Goal: Information Seeking & Learning: Learn about a topic

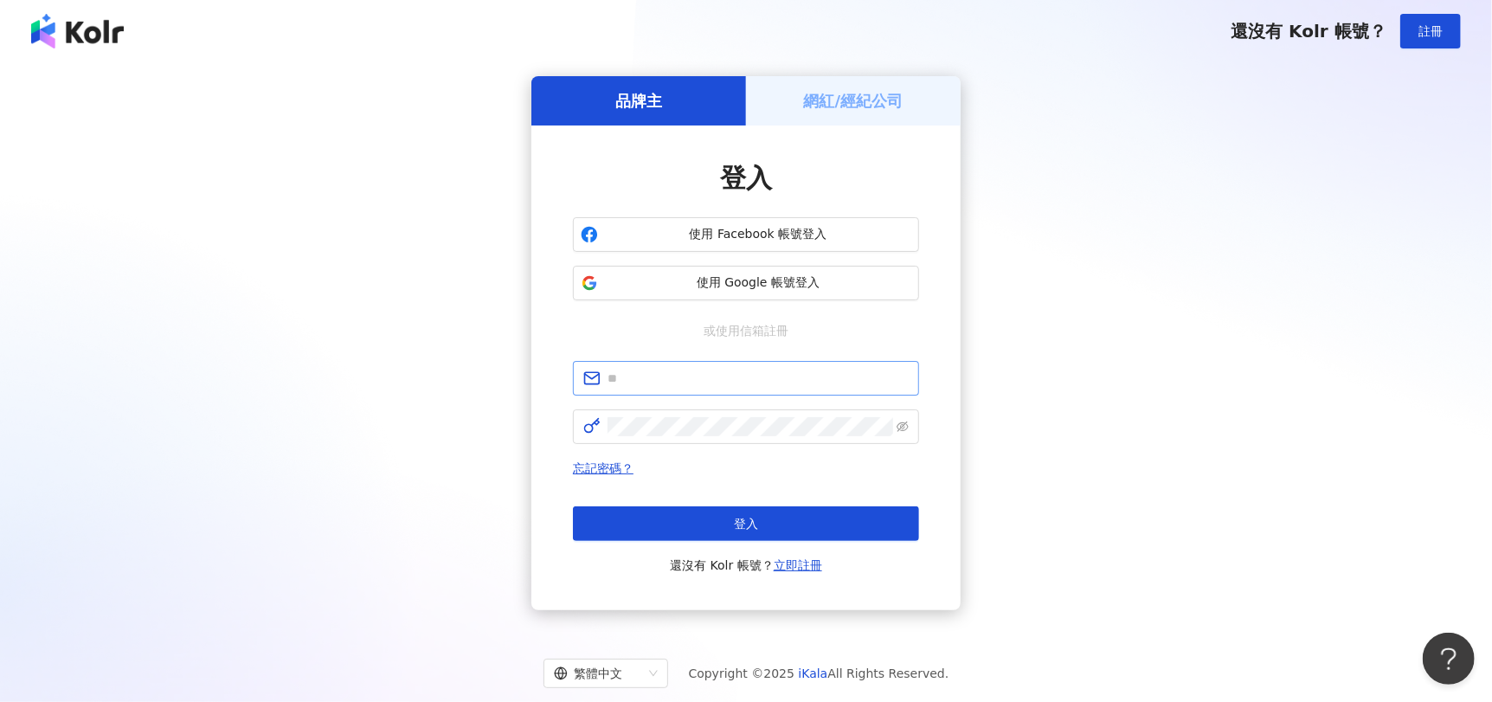
click at [697, 394] on span at bounding box center [746, 378] width 346 height 35
click at [699, 387] on input "text" at bounding box center [757, 378] width 301 height 19
type input "**********"
click button "登入" at bounding box center [746, 523] width 346 height 35
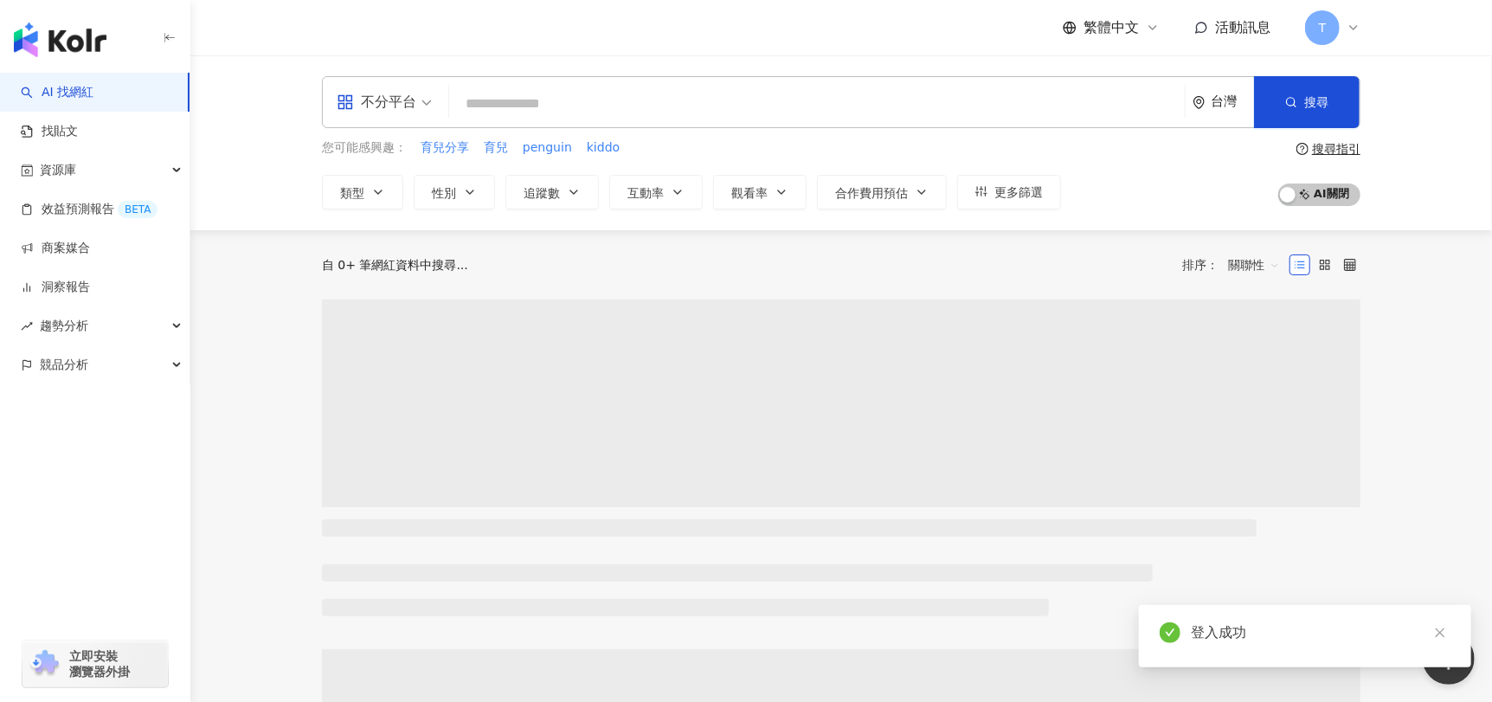
click at [537, 116] on input "search" at bounding box center [817, 103] width 722 height 33
click at [556, 105] on input "search" at bounding box center [817, 103] width 722 height 33
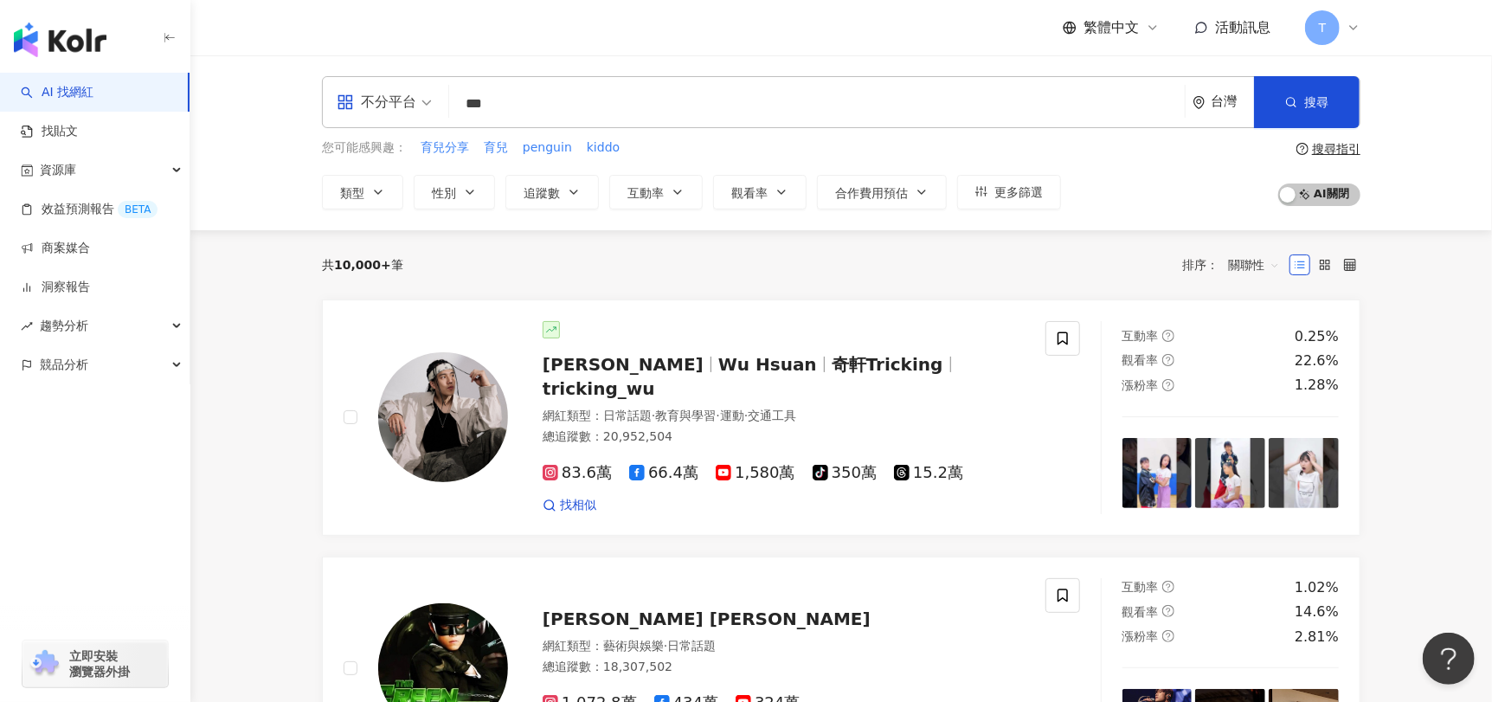
type input "*"
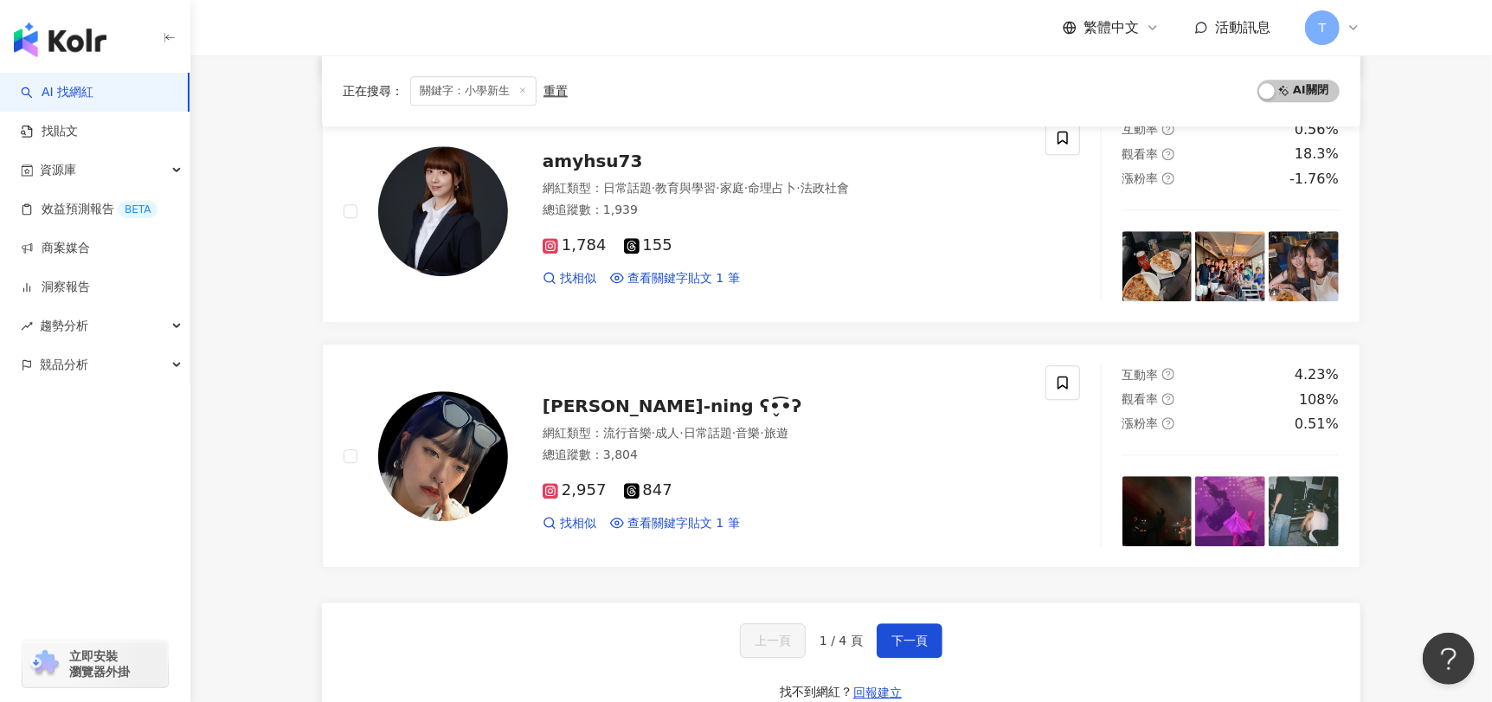
scroll to position [2768, 0]
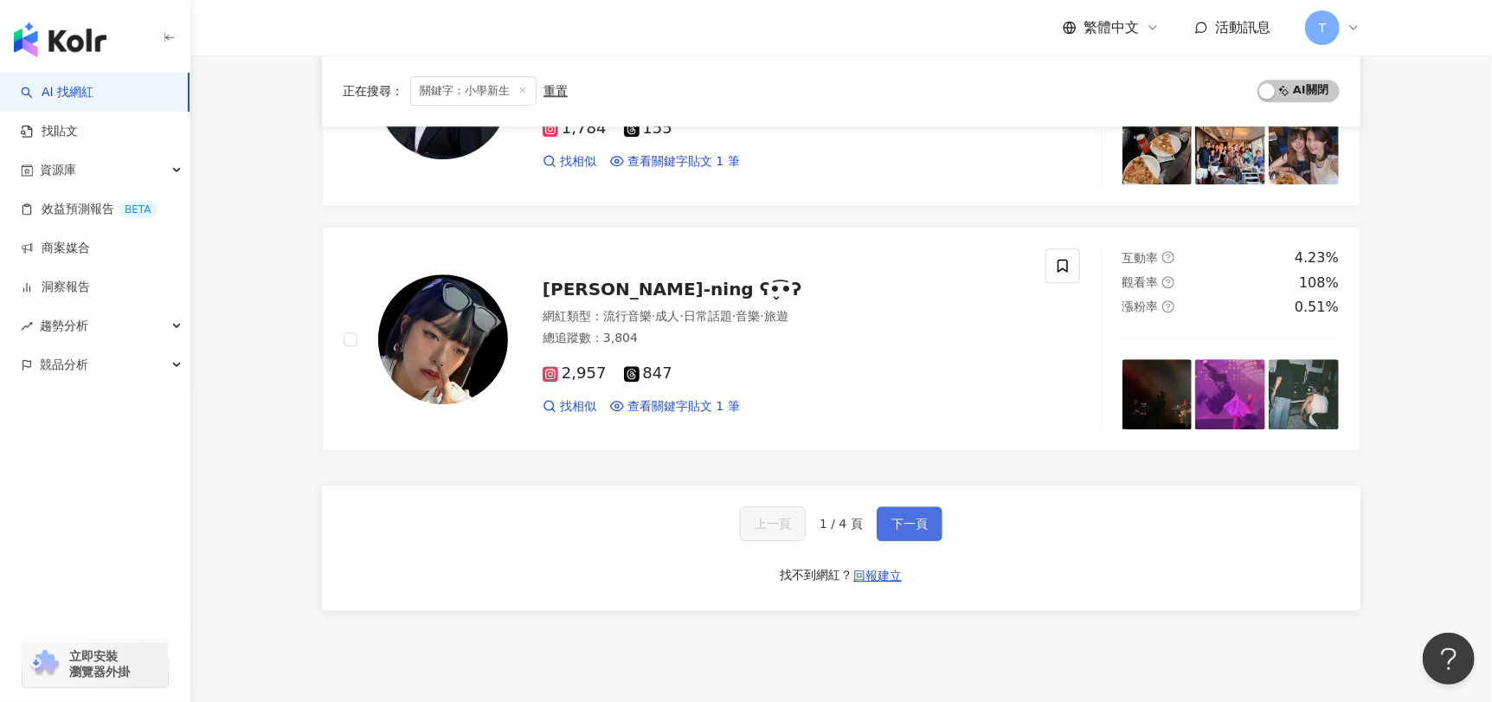
click at [908, 524] on span "下一頁" at bounding box center [909, 524] width 36 height 14
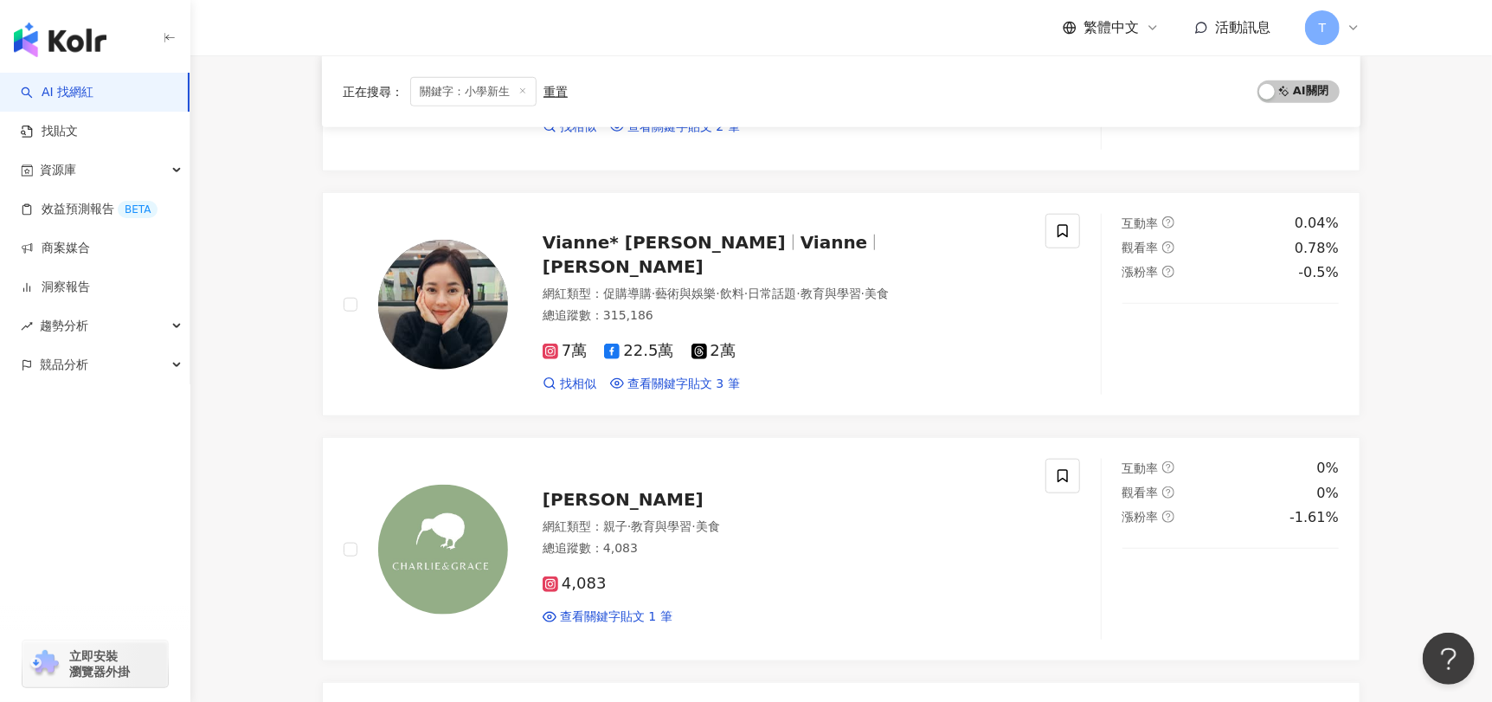
scroll to position [2806, 0]
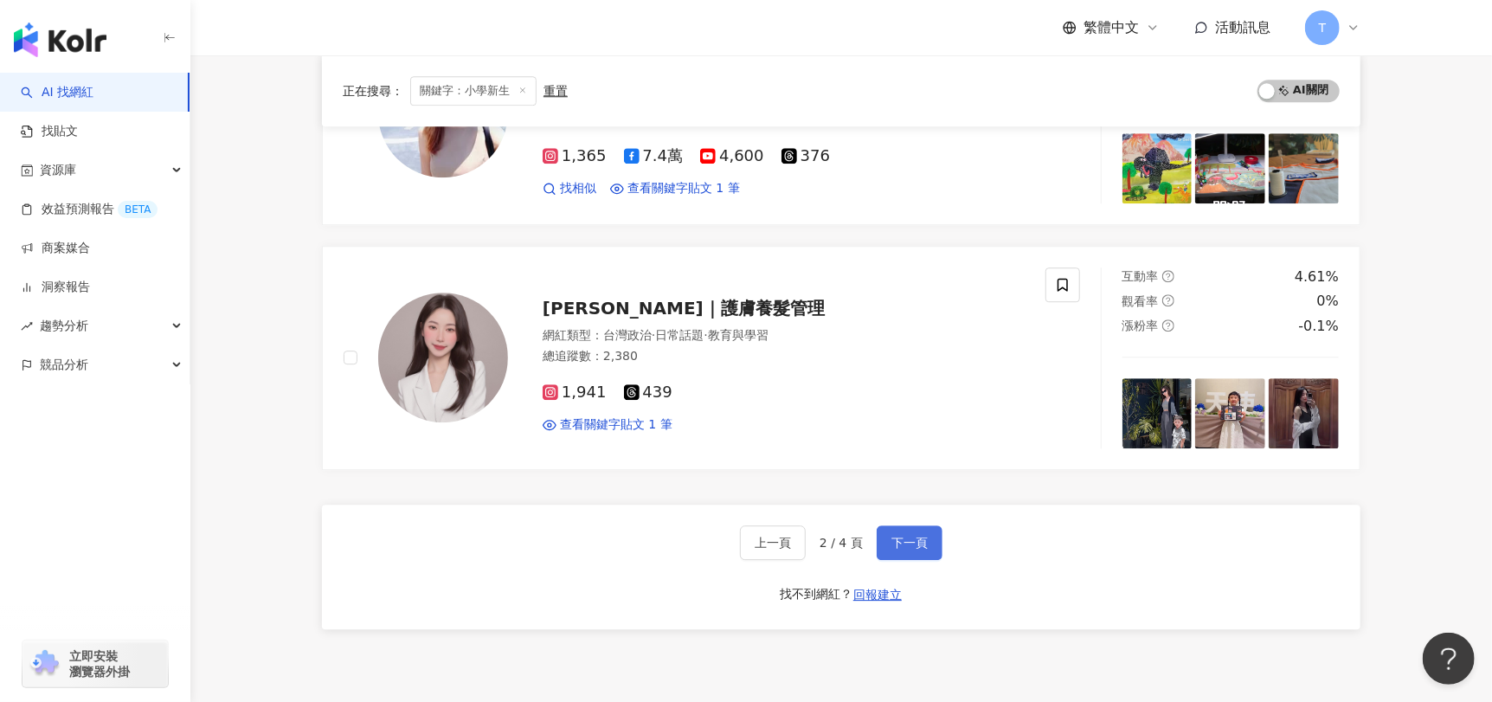
click at [910, 536] on span "下一頁" at bounding box center [909, 543] width 36 height 14
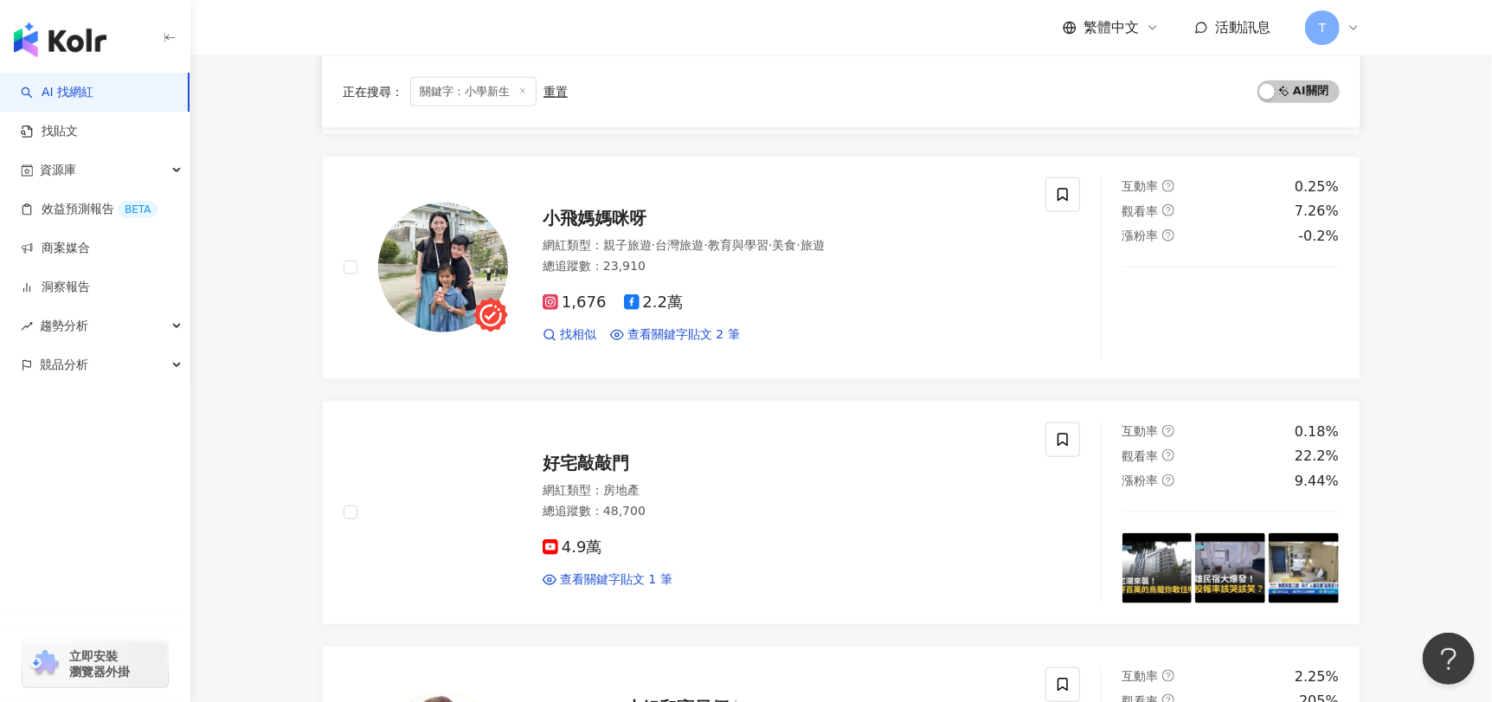
scroll to position [2768, 0]
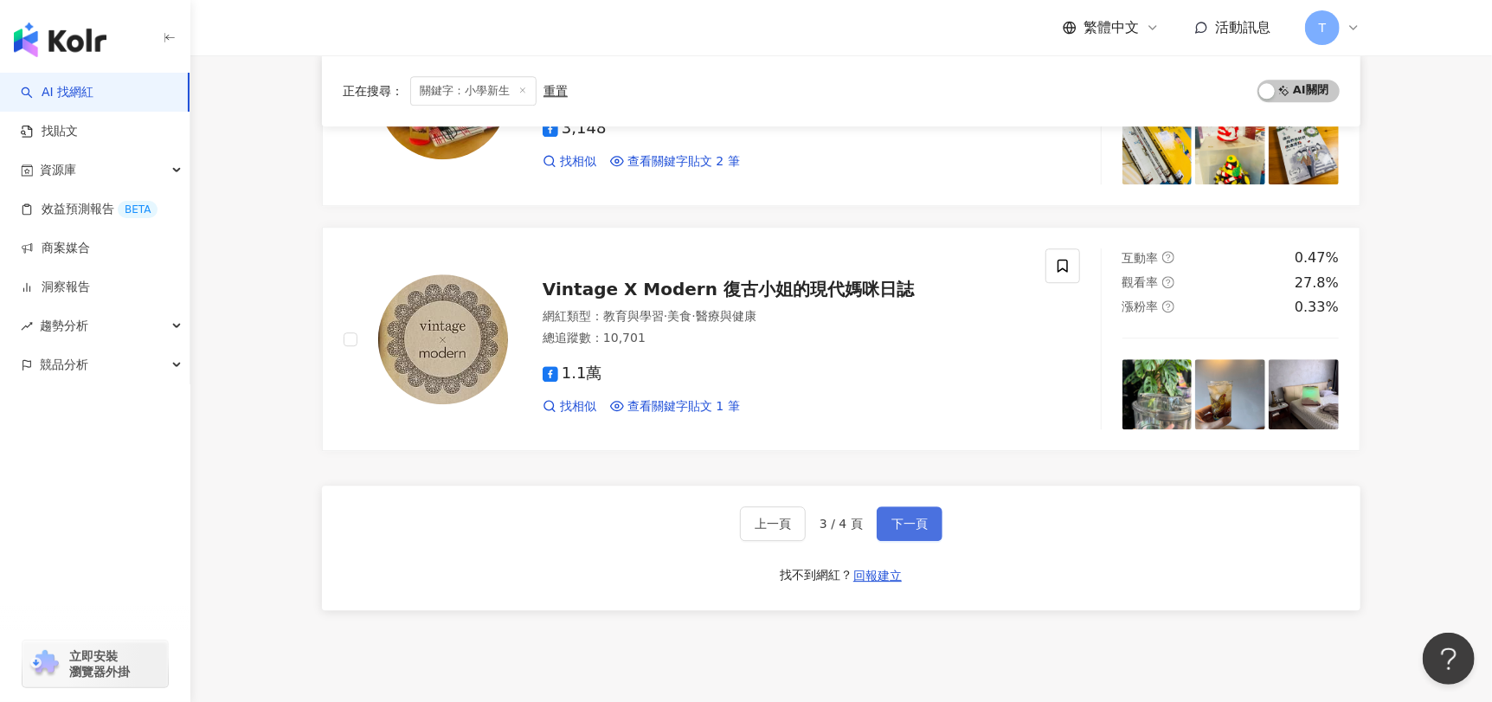
click at [906, 507] on button "下一頁" at bounding box center [910, 523] width 66 height 35
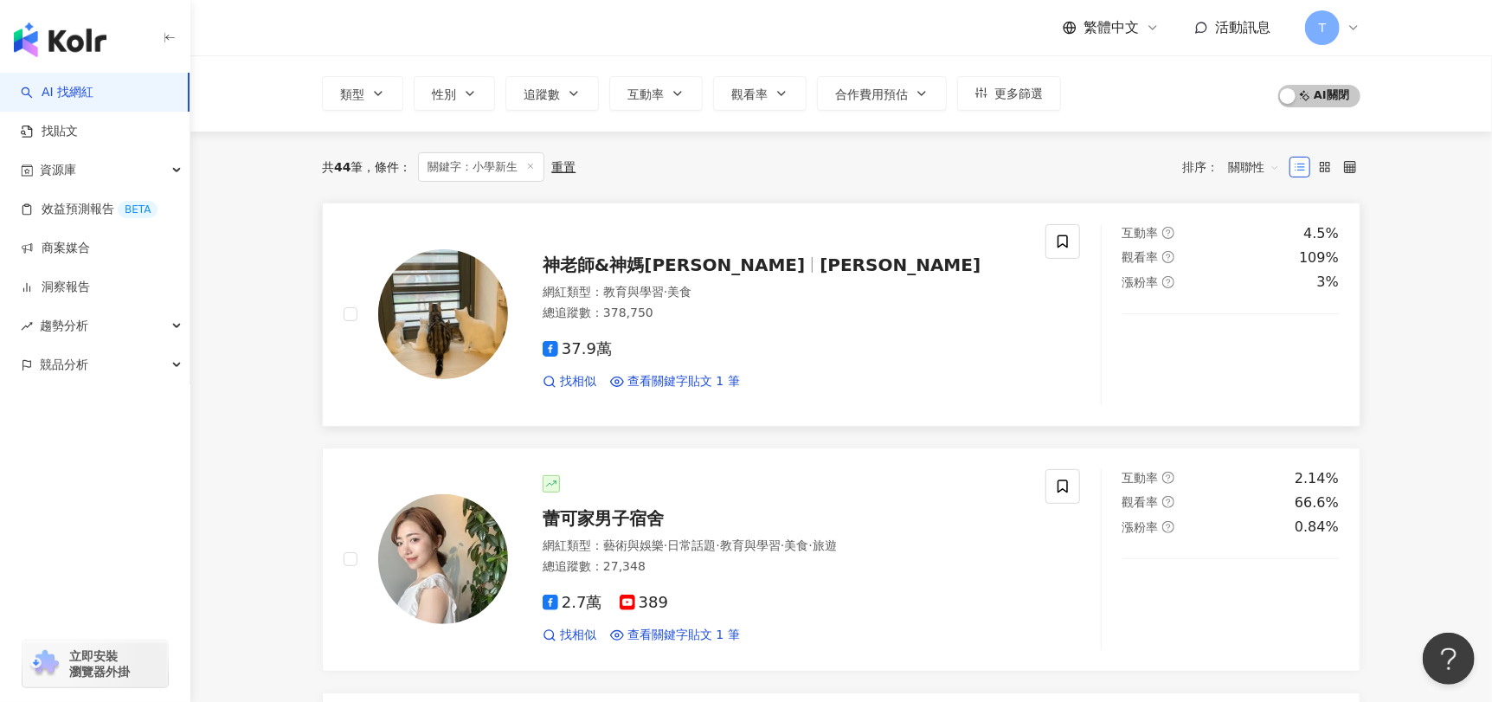
scroll to position [432, 0]
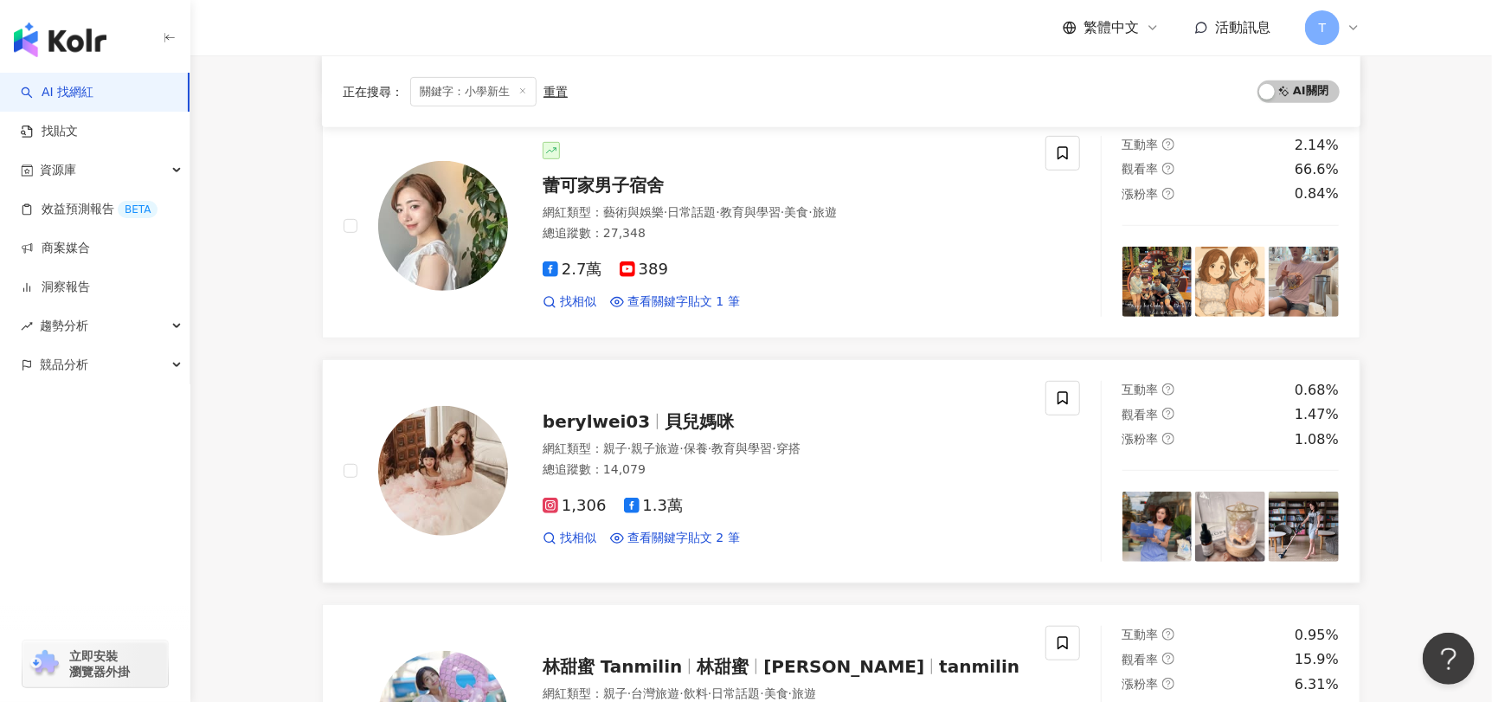
click at [692, 421] on span "貝兒媽咪" at bounding box center [699, 421] width 69 height 21
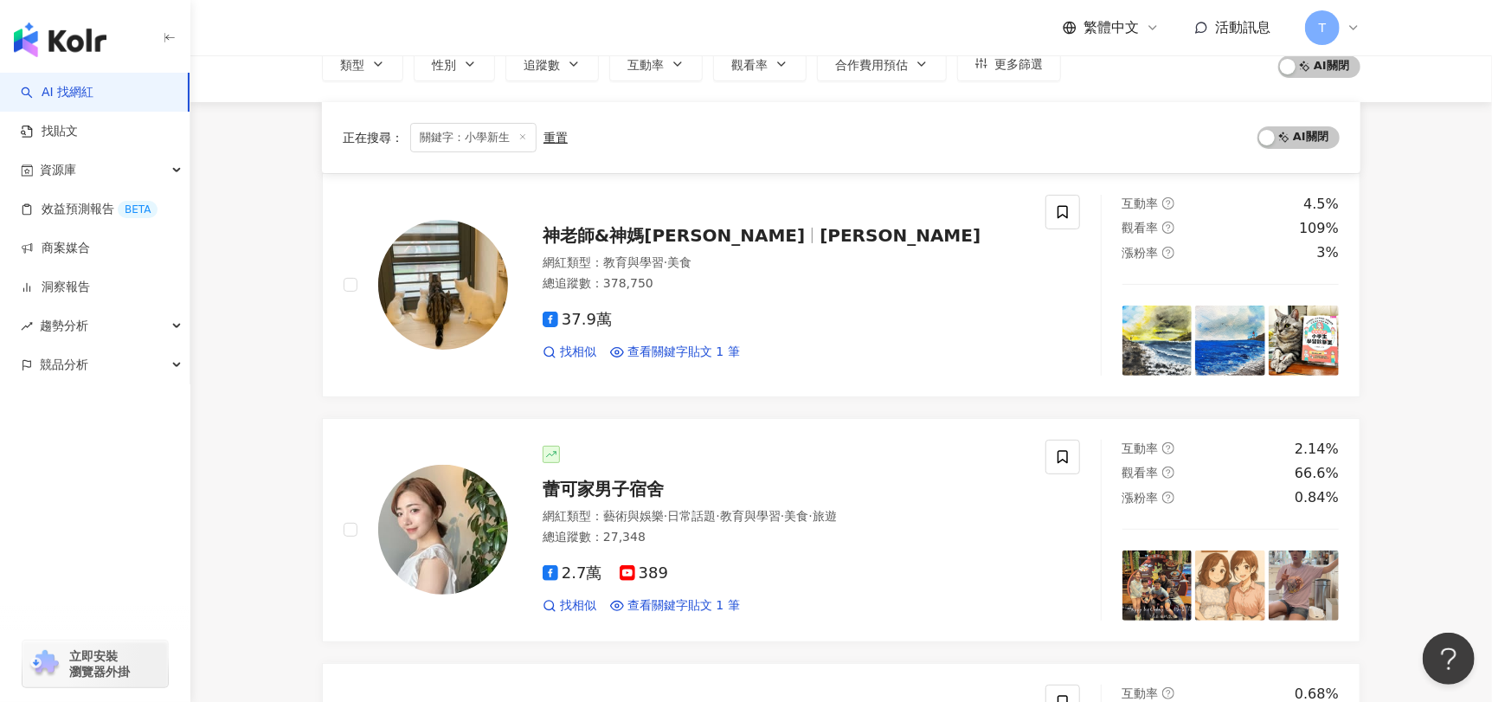
scroll to position [34, 0]
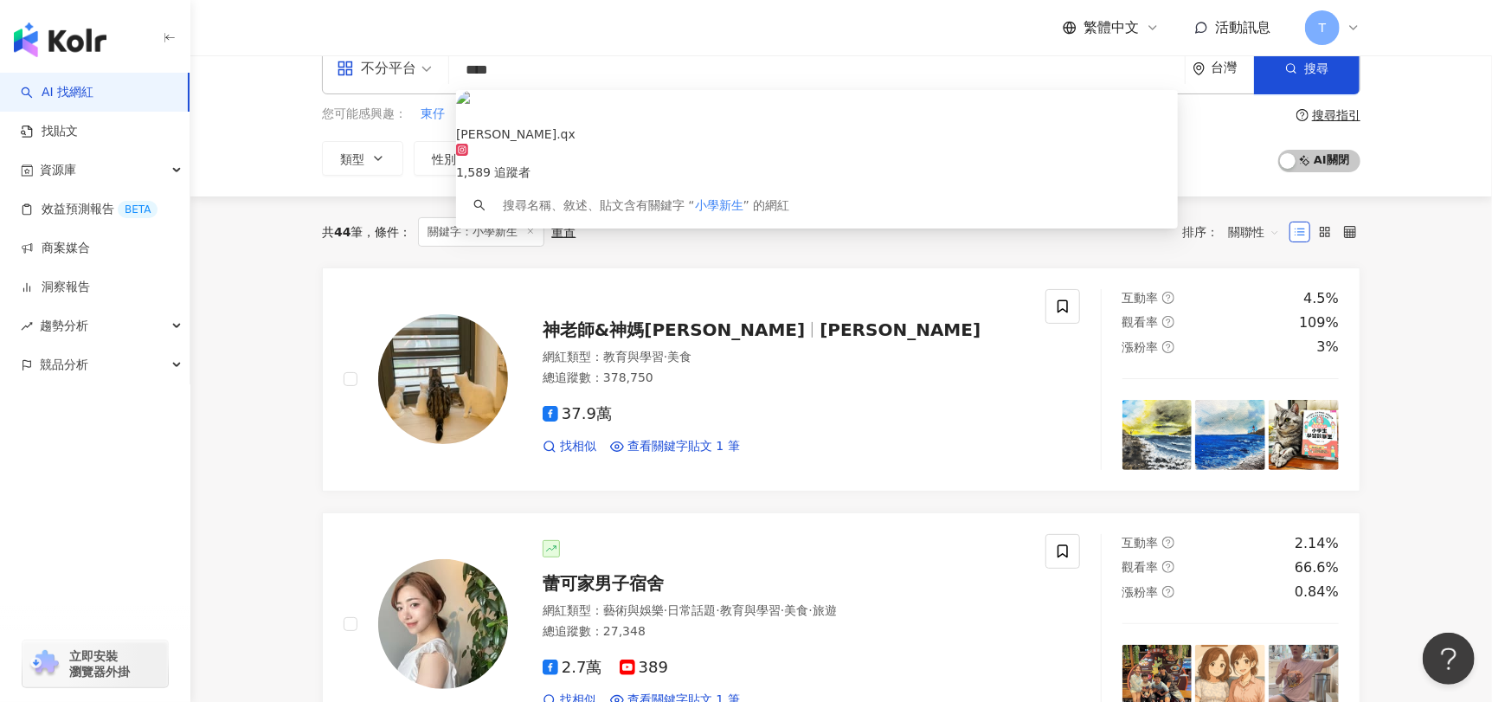
click at [502, 65] on input "****" at bounding box center [817, 70] width 722 height 33
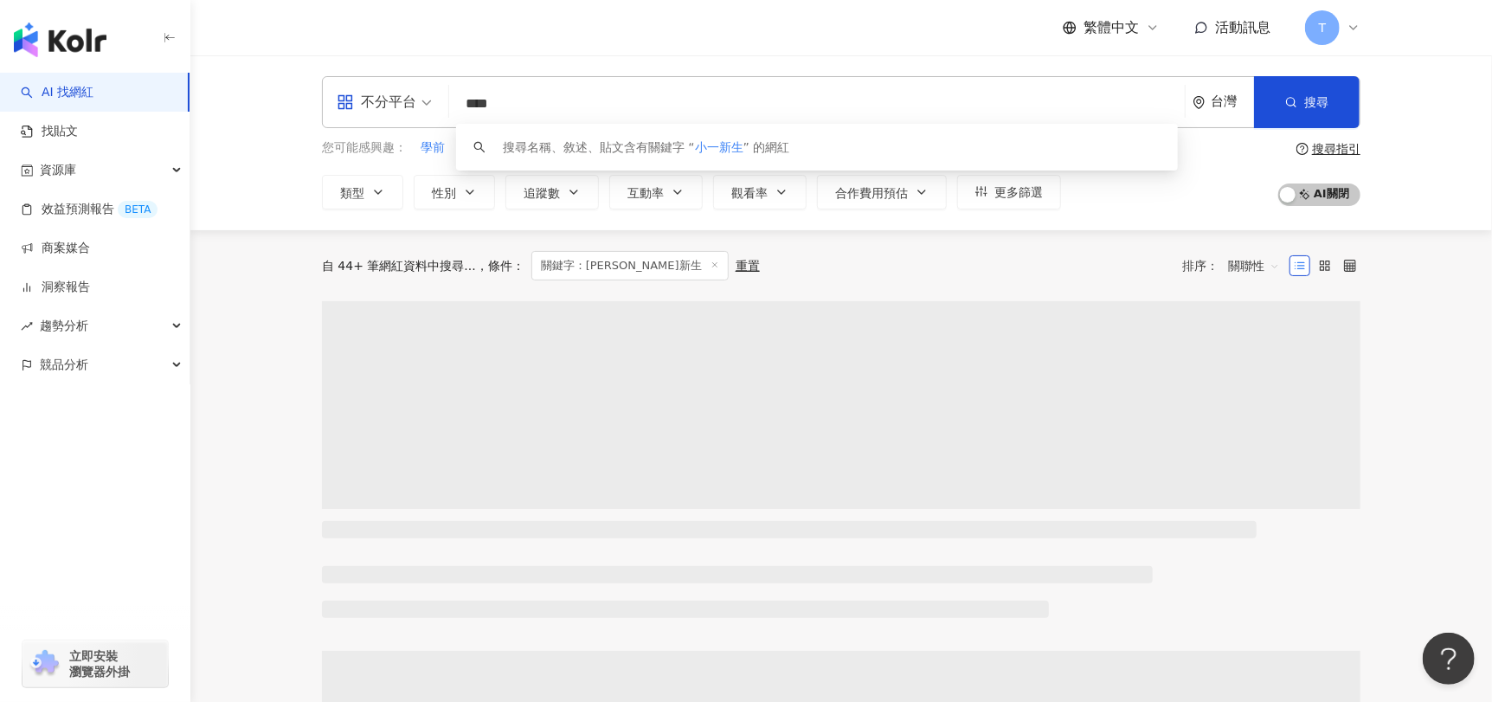
type input "****"
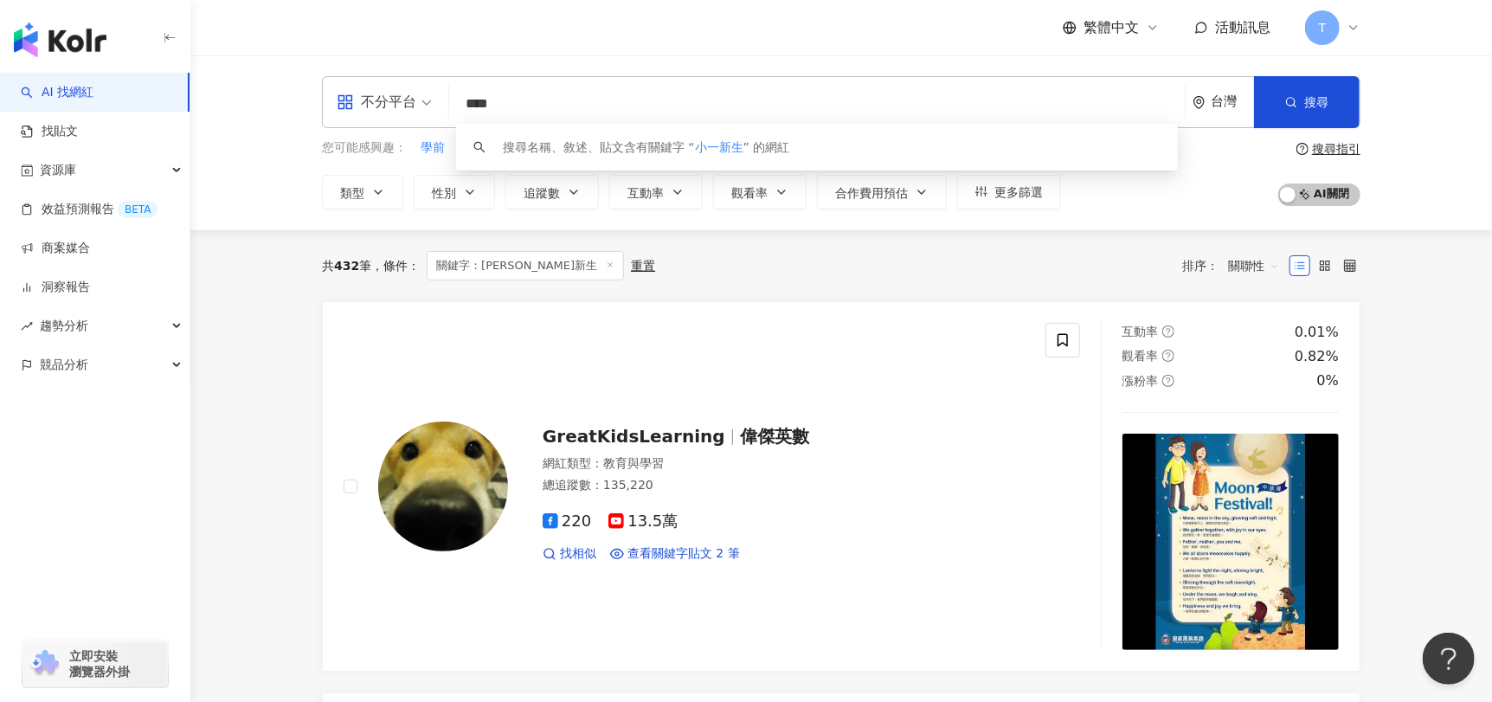
click at [908, 243] on div "共 432 筆 條件 ： 關鍵字：小一新生 重置 排序： 關聯性" at bounding box center [841, 265] width 1038 height 71
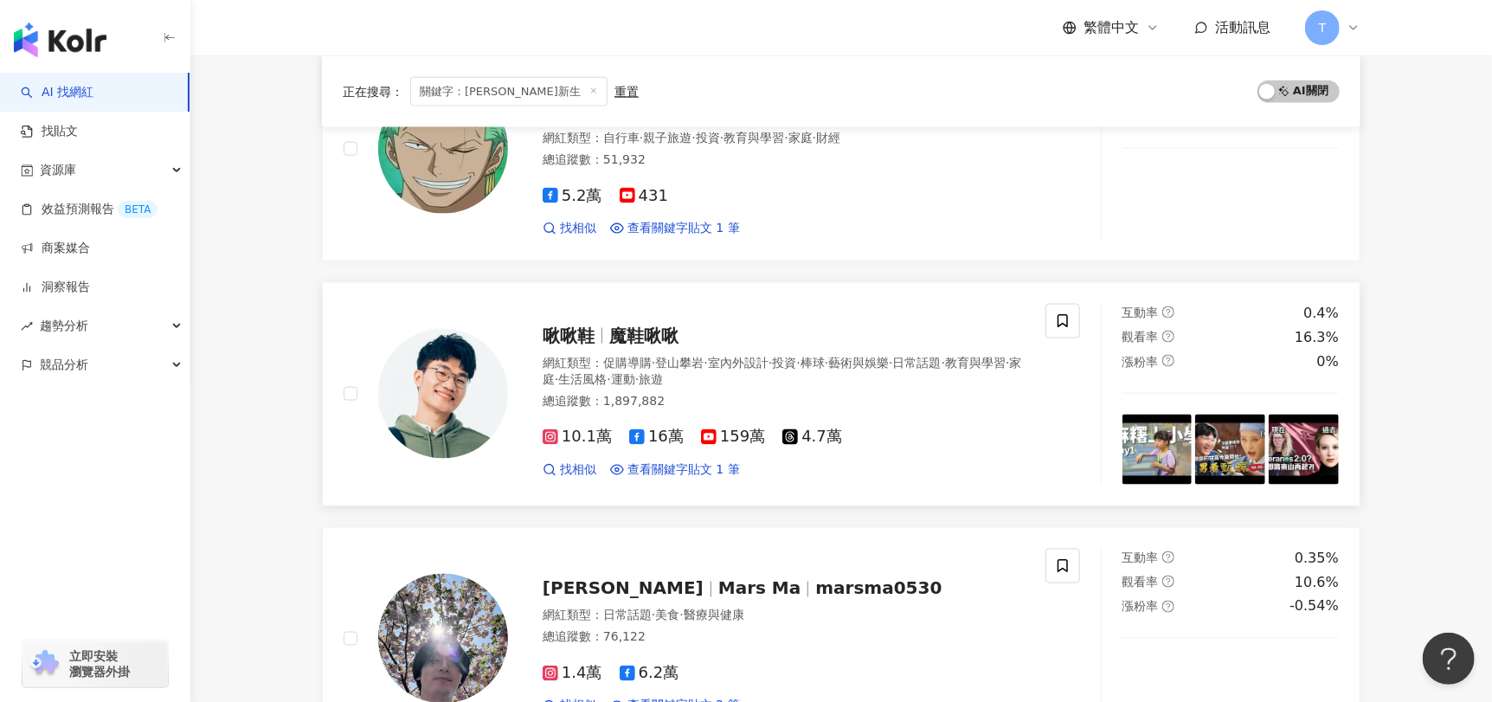
scroll to position [1558, 0]
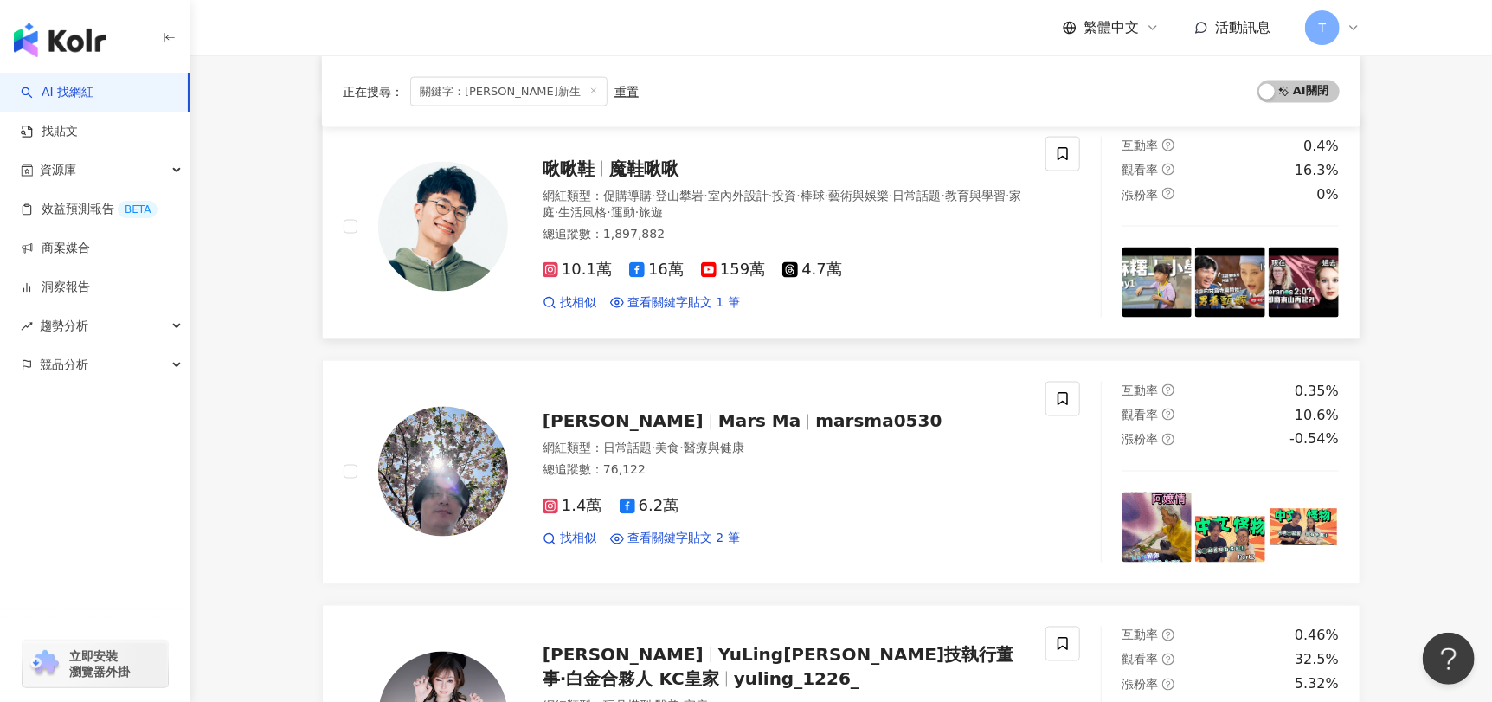
click at [655, 189] on span "·" at bounding box center [653, 196] width 3 height 14
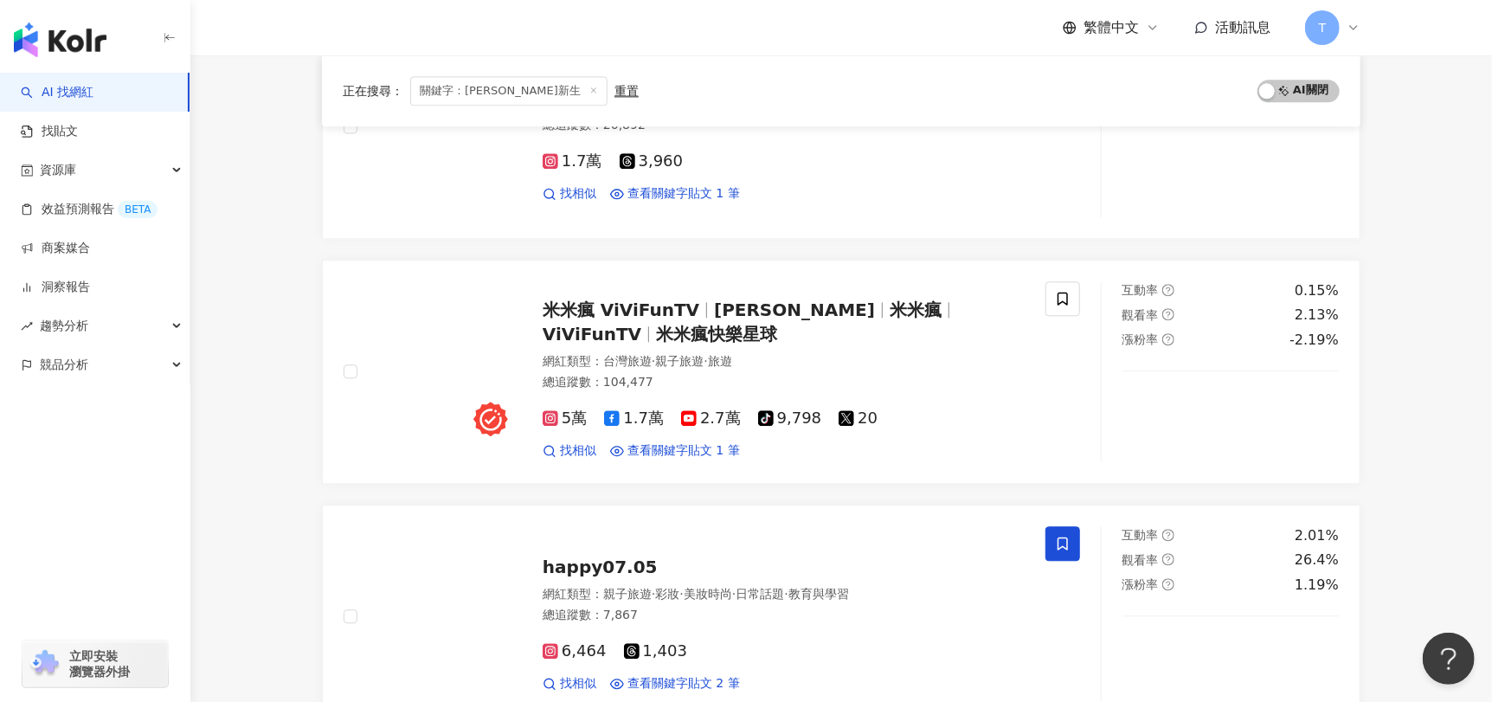
scroll to position [2423, 0]
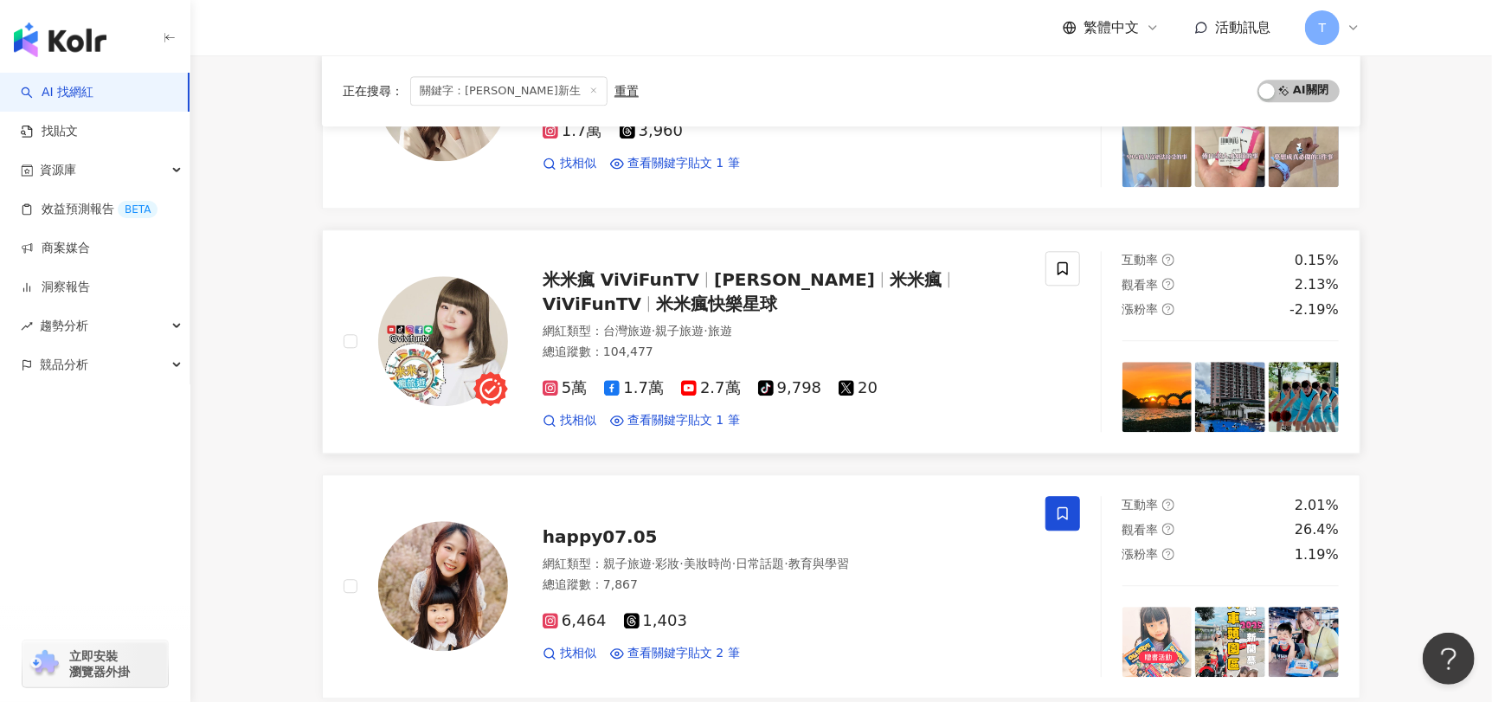
click at [777, 293] on span "米米瘋快樂星球" at bounding box center [716, 303] width 121 height 21
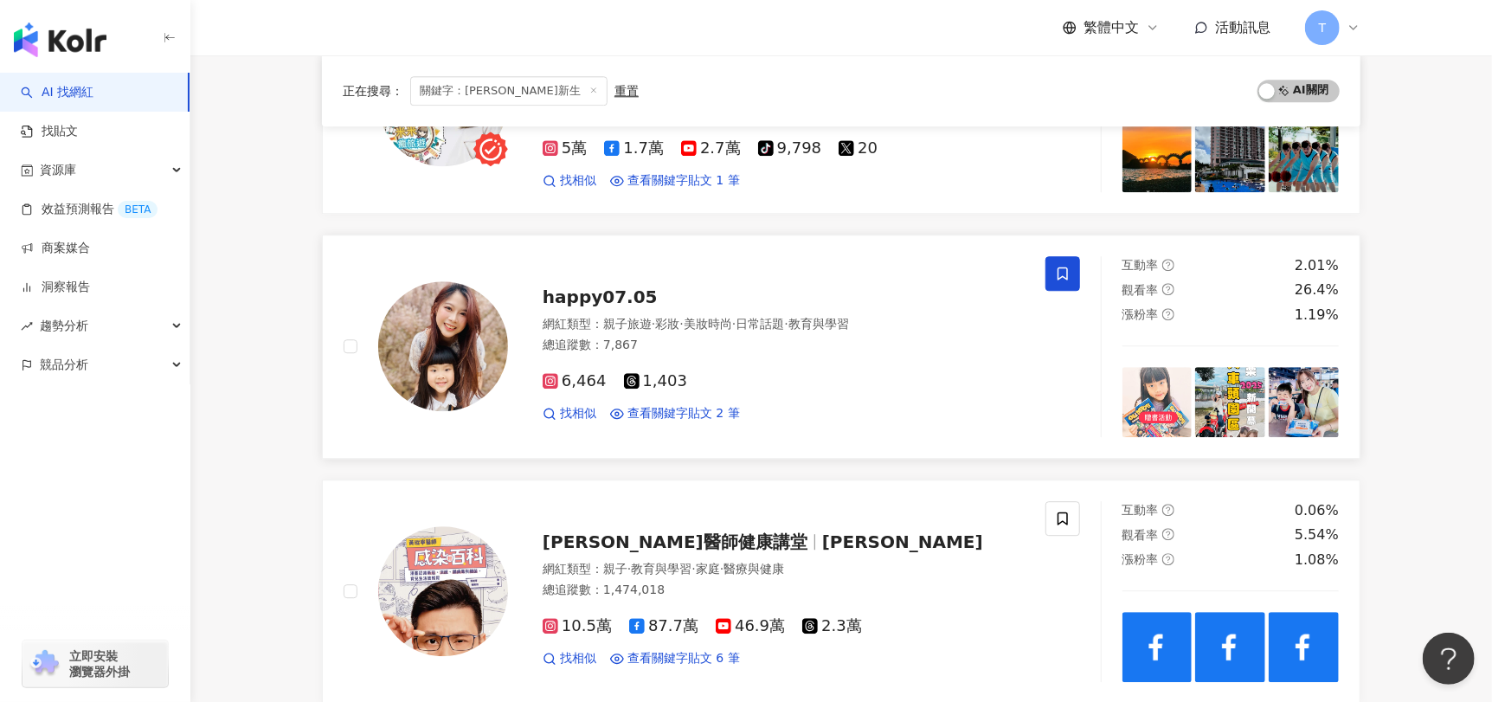
scroll to position [2683, 0]
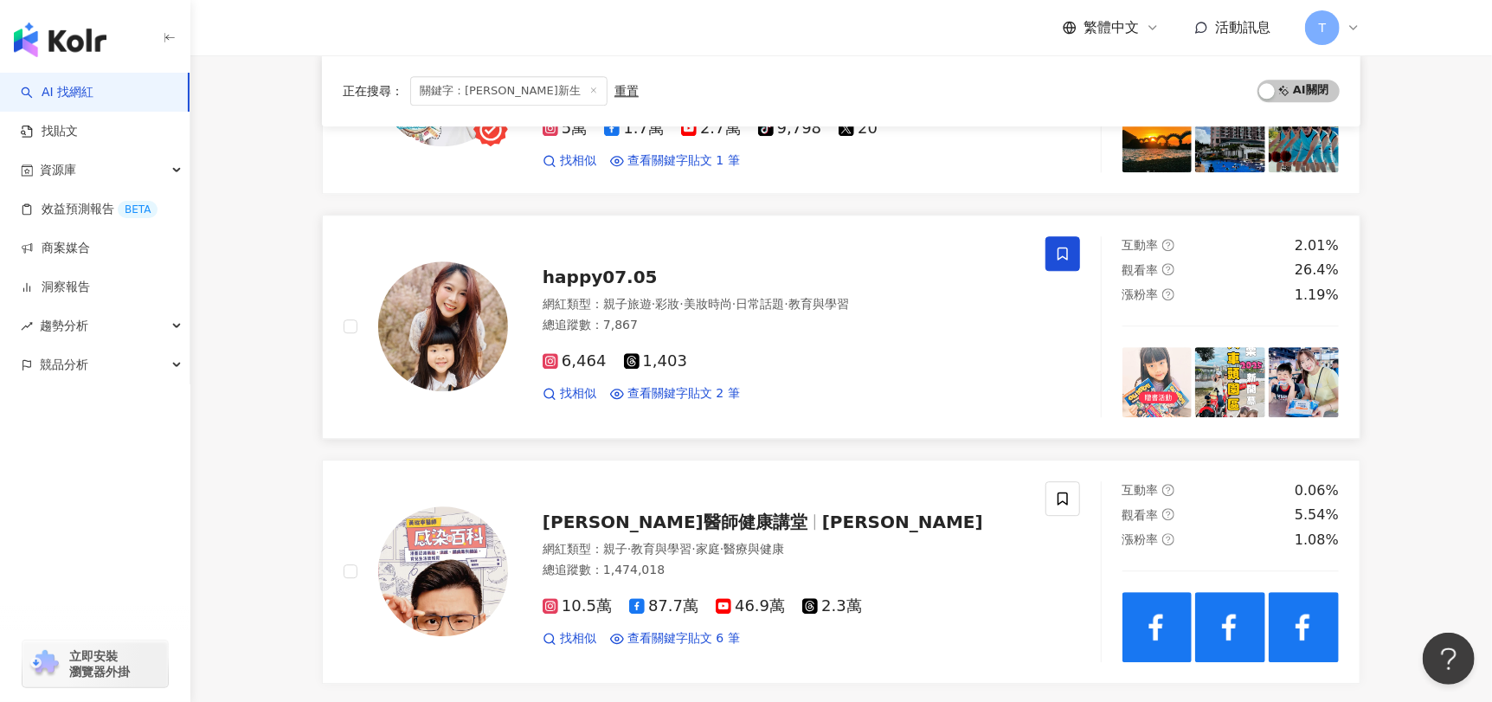
click at [446, 334] on img at bounding box center [443, 326] width 130 height 130
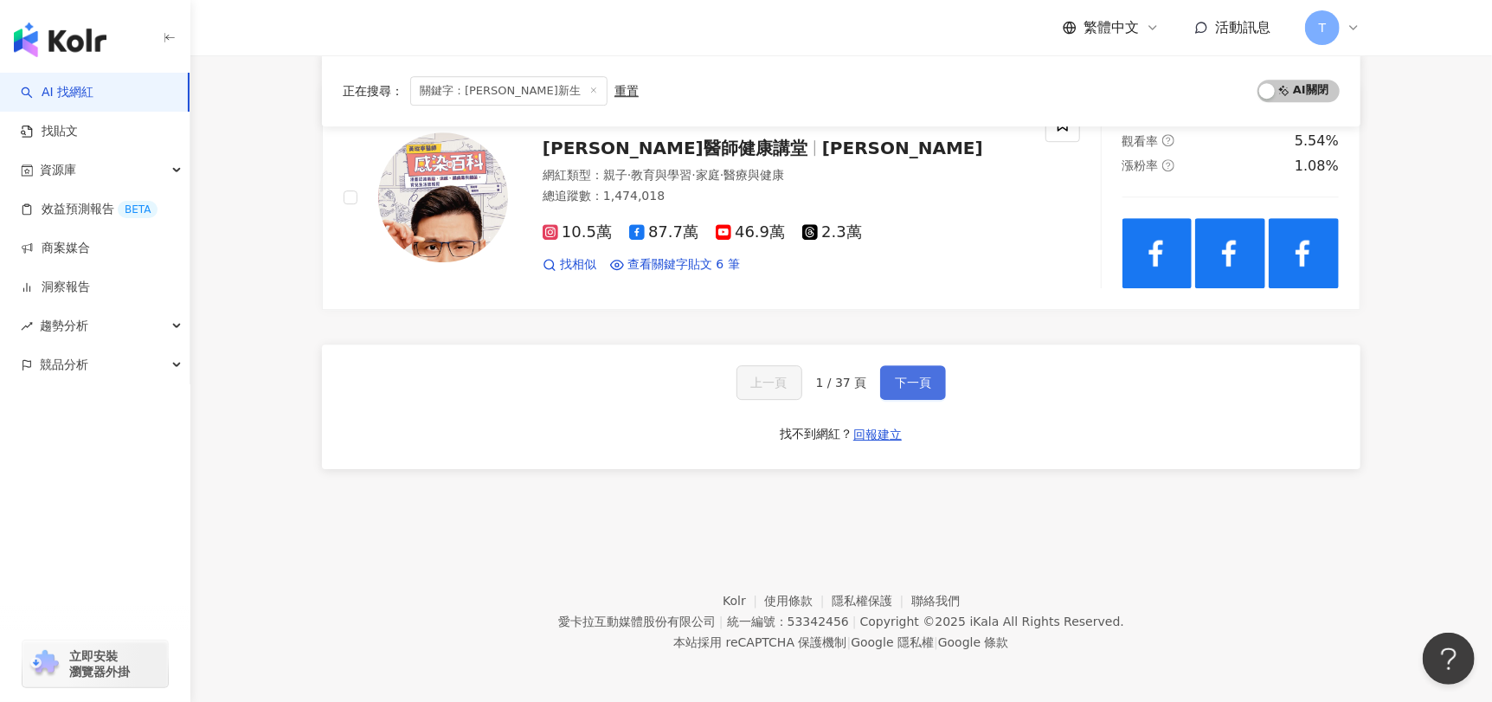
click at [903, 376] on span "下一頁" at bounding box center [913, 383] width 36 height 14
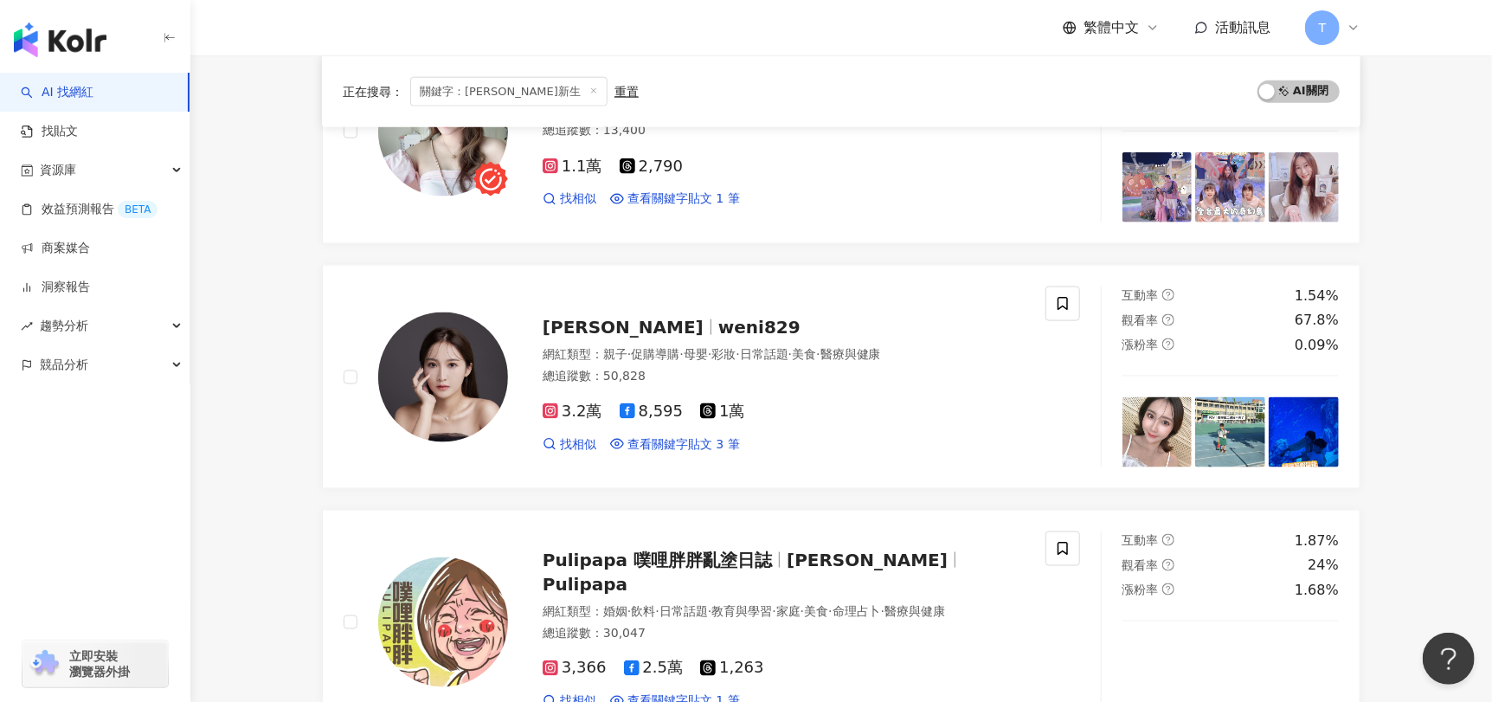
scroll to position [1280, 0]
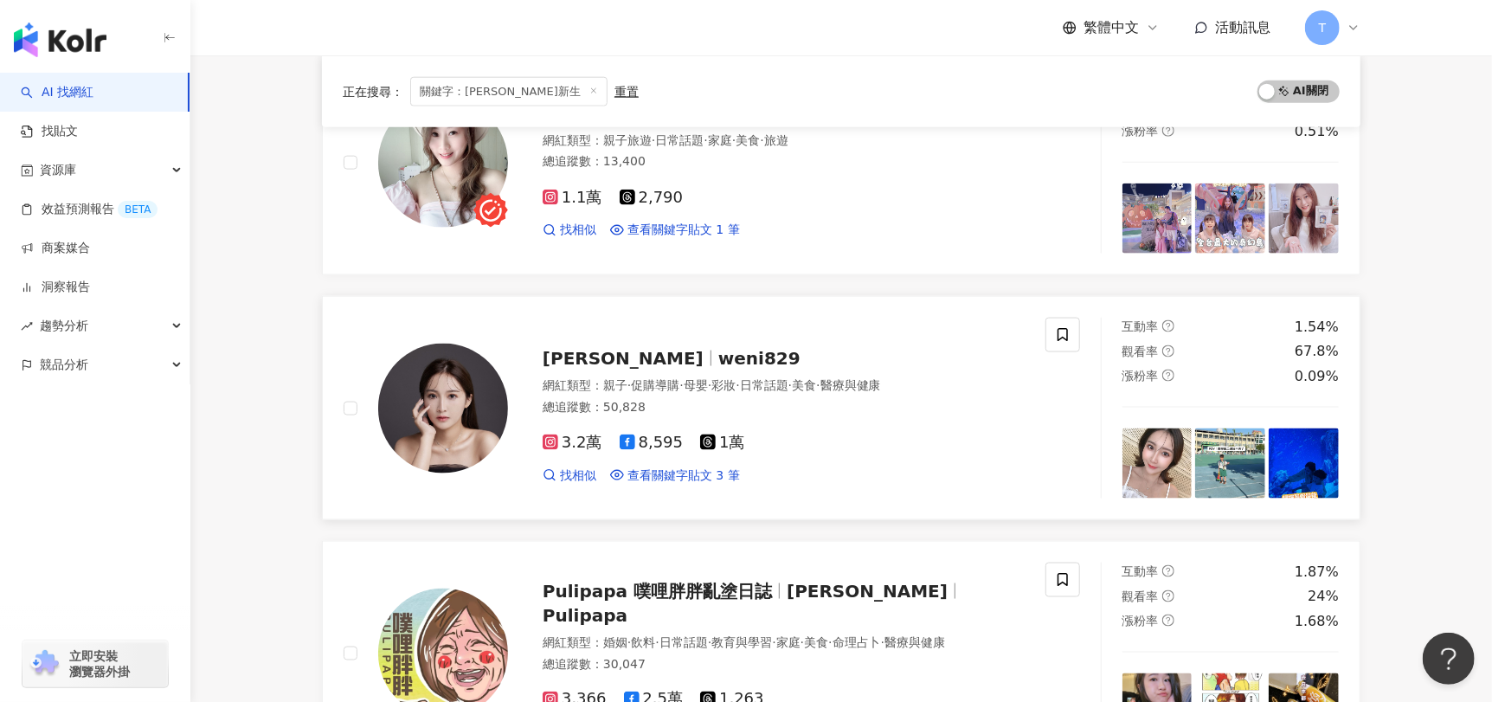
click at [718, 363] on span "weni829" at bounding box center [759, 358] width 82 height 21
drag, startPoint x: 965, startPoint y: 522, endPoint x: 927, endPoint y: 434, distance: 95.3
click at [965, 522] on div "aikoukitchenfood 網紅類型 ： 美食 · 穿搭 總追蹤數 ： 18,927 1.5萬 3,840 找相似 查看關鍵字貼文 1 筆 互動率 0%…" at bounding box center [841, 505] width 1038 height 2969
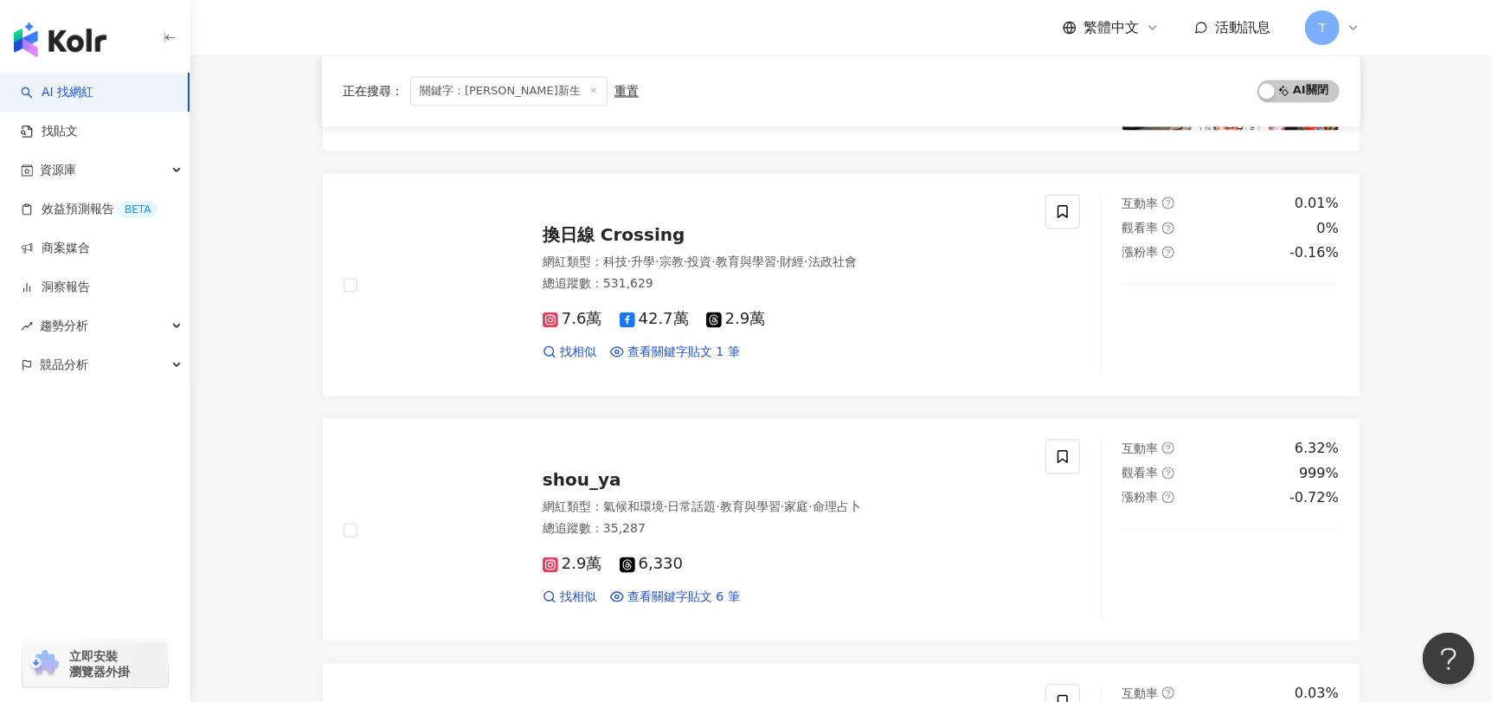
scroll to position [2060, 0]
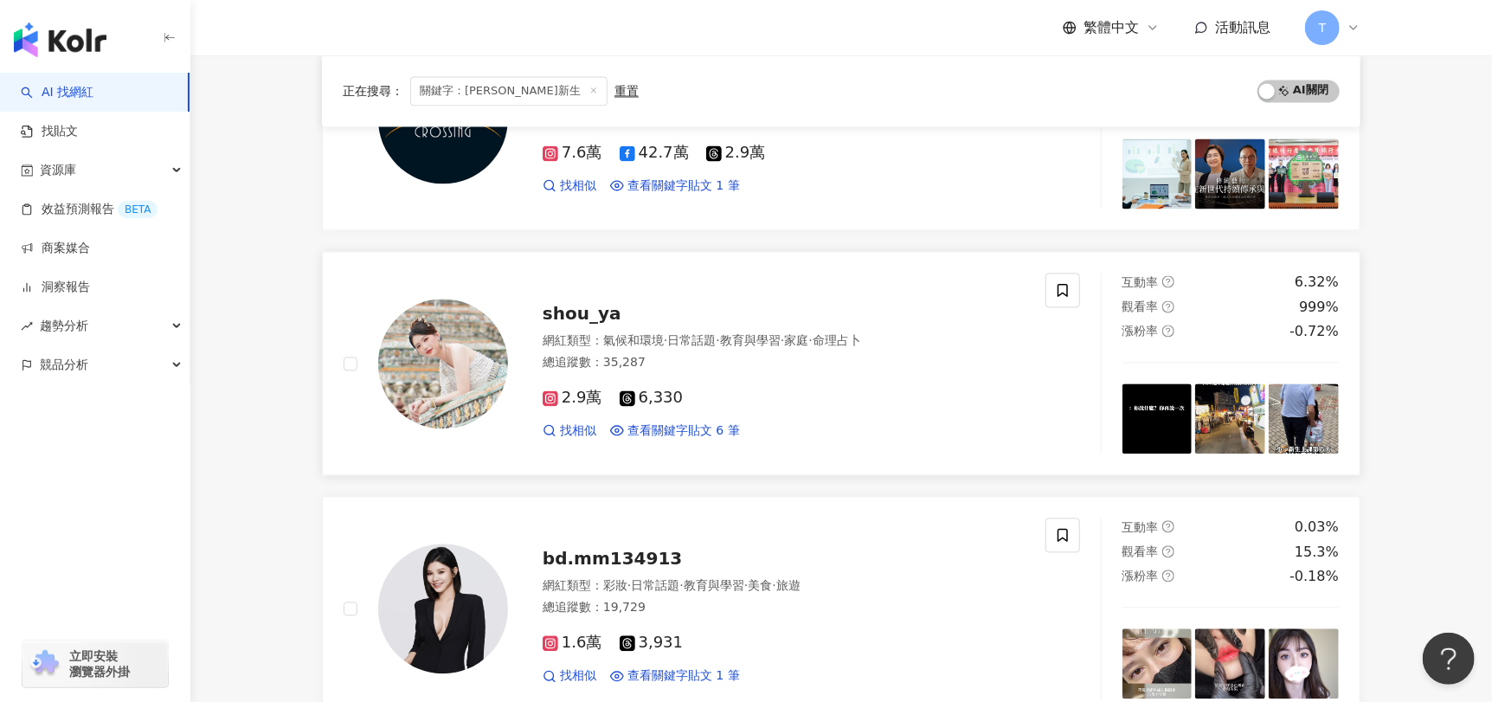
click at [490, 341] on img at bounding box center [443, 364] width 130 height 130
click at [1309, 396] on img at bounding box center [1304, 418] width 70 height 70
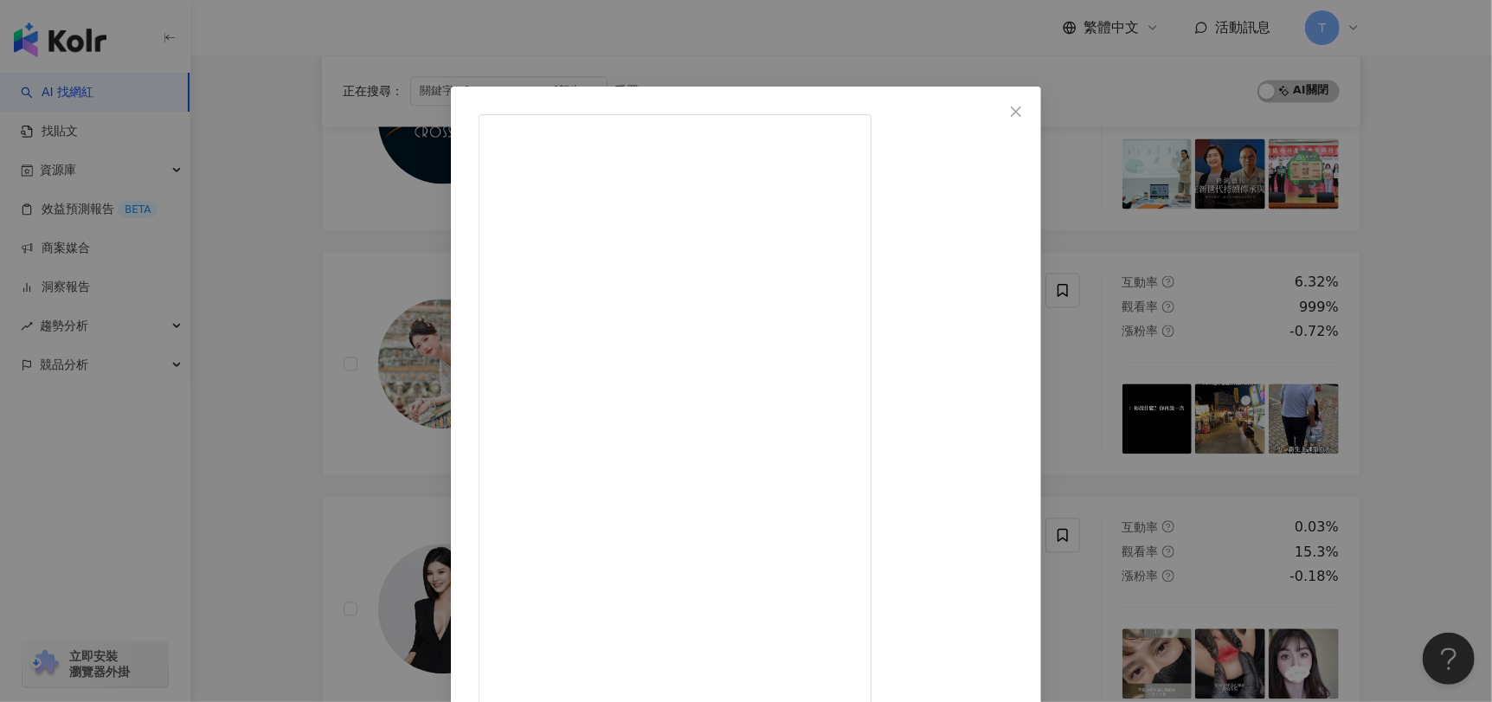
click at [1023, 112] on icon "close" at bounding box center [1016, 112] width 14 height 14
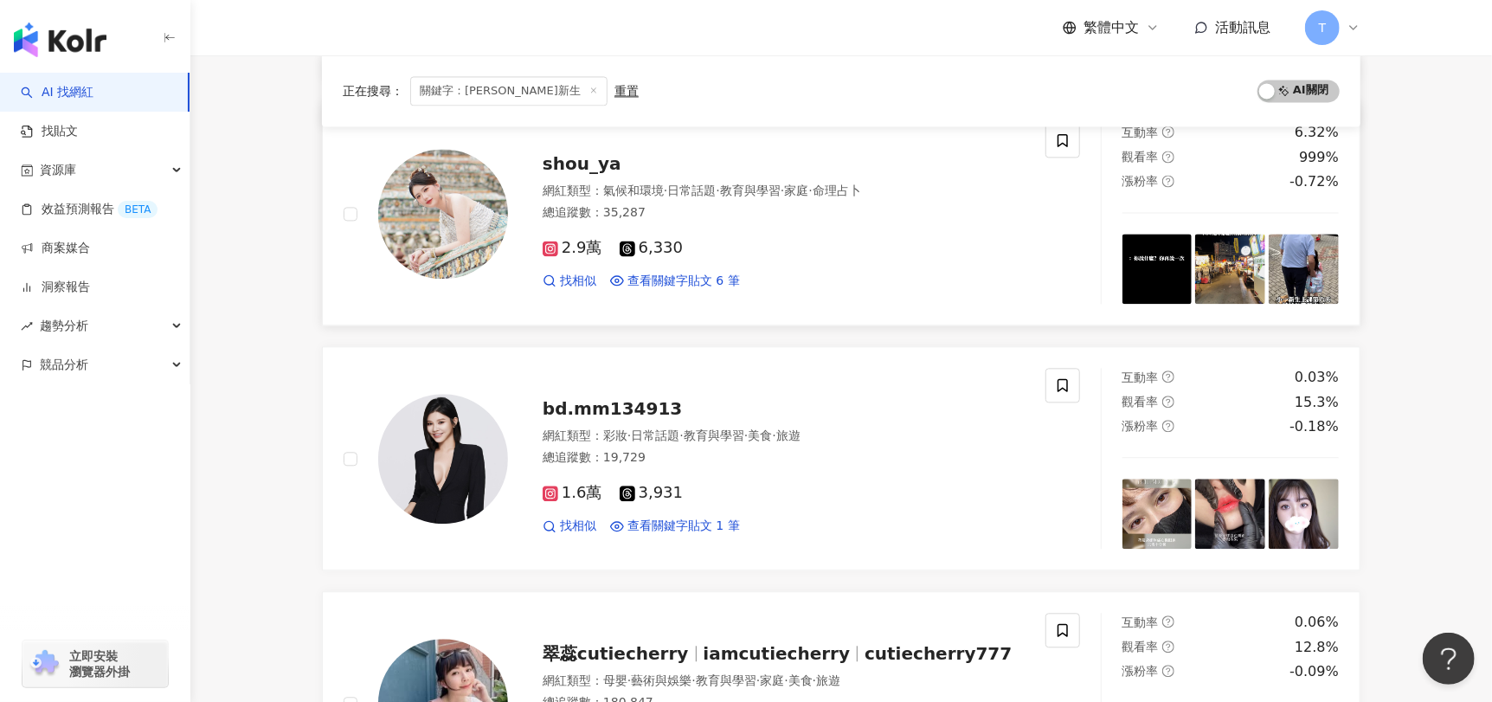
scroll to position [2318, 0]
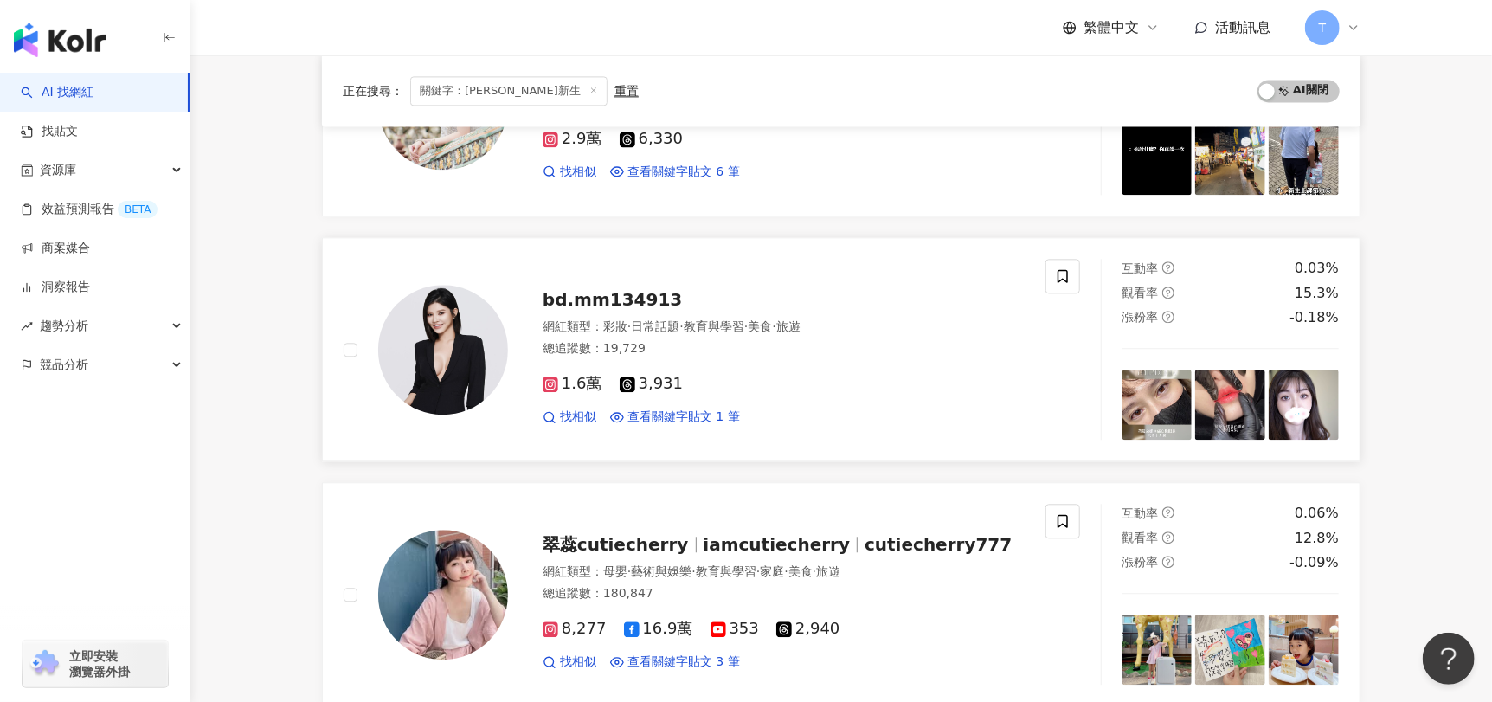
click at [465, 363] on img at bounding box center [443, 350] width 130 height 130
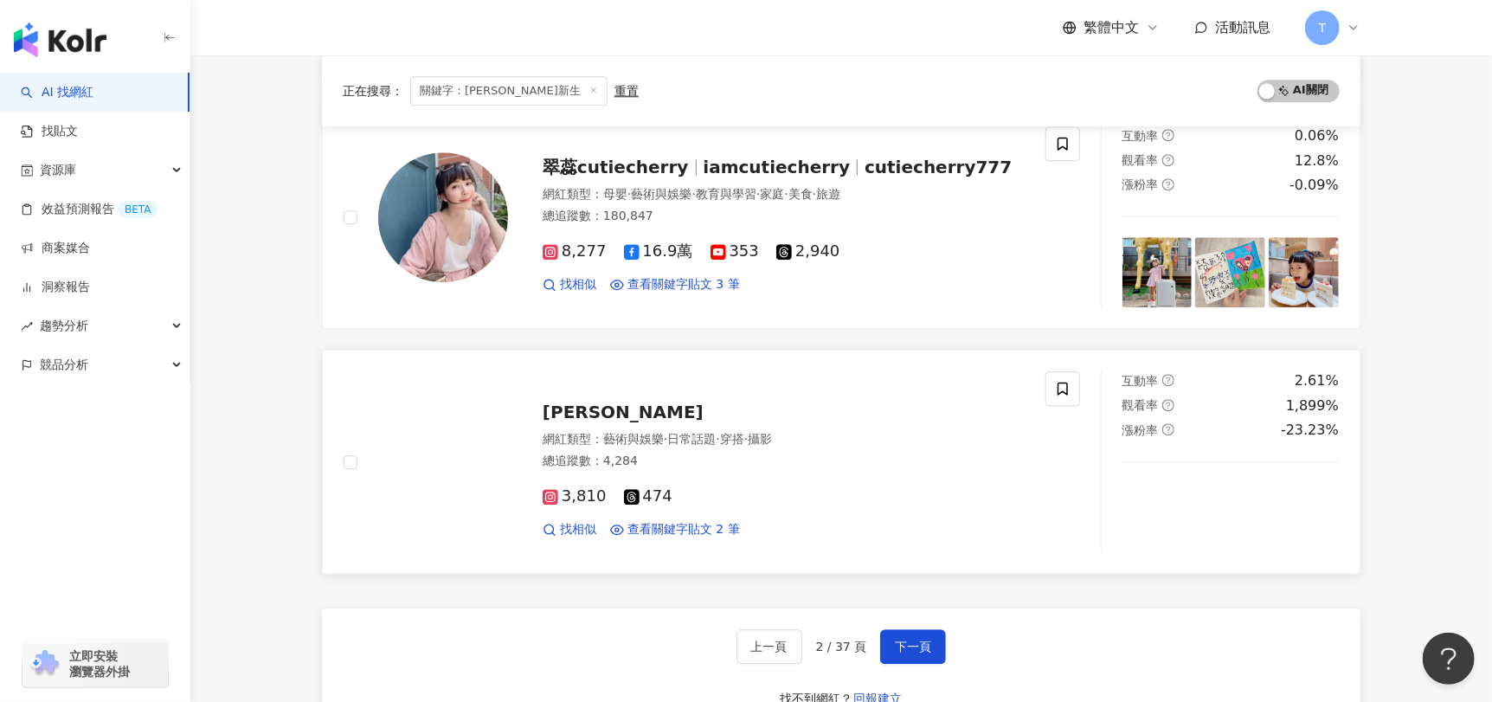
scroll to position [2665, 0]
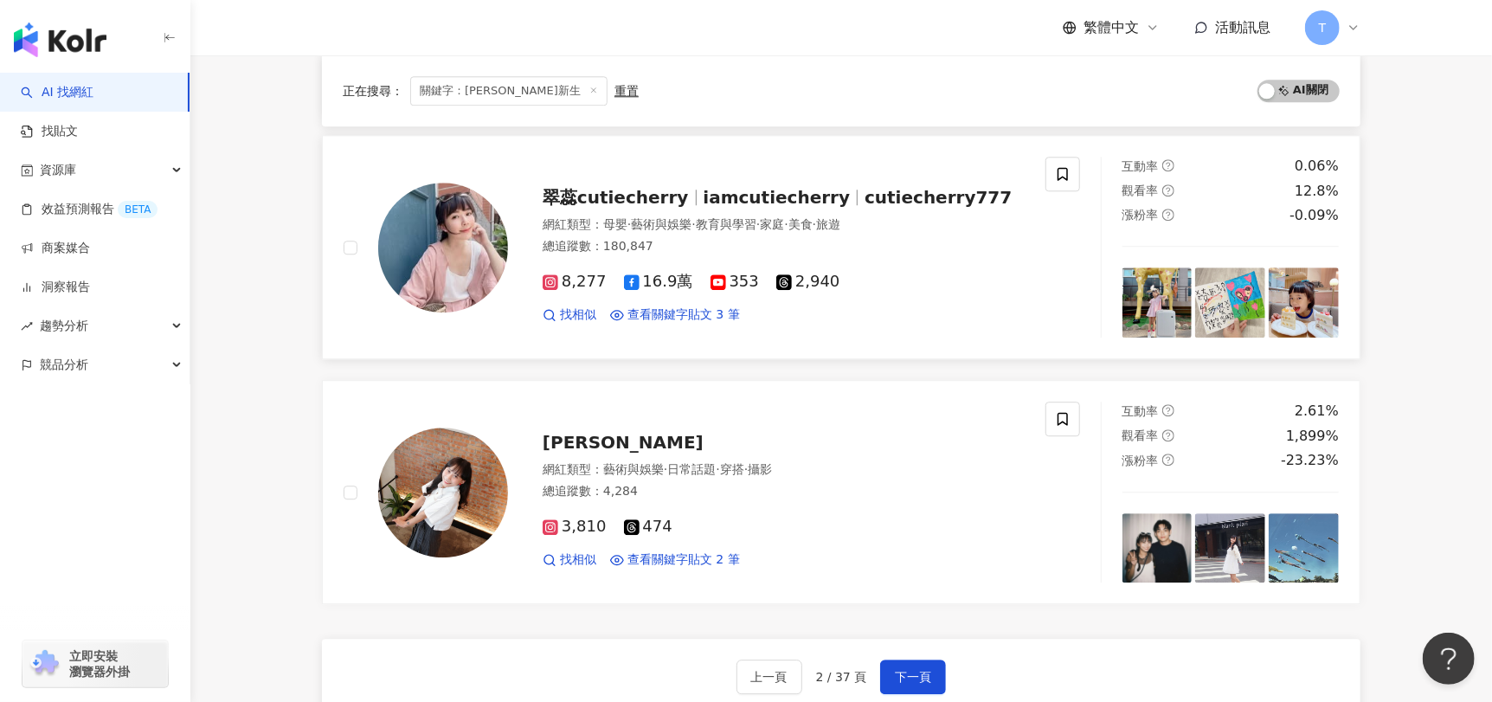
click at [584, 195] on span "翠蕊cutiecherry" at bounding box center [616, 197] width 146 height 21
click at [903, 675] on span "下一頁" at bounding box center [913, 677] width 36 height 14
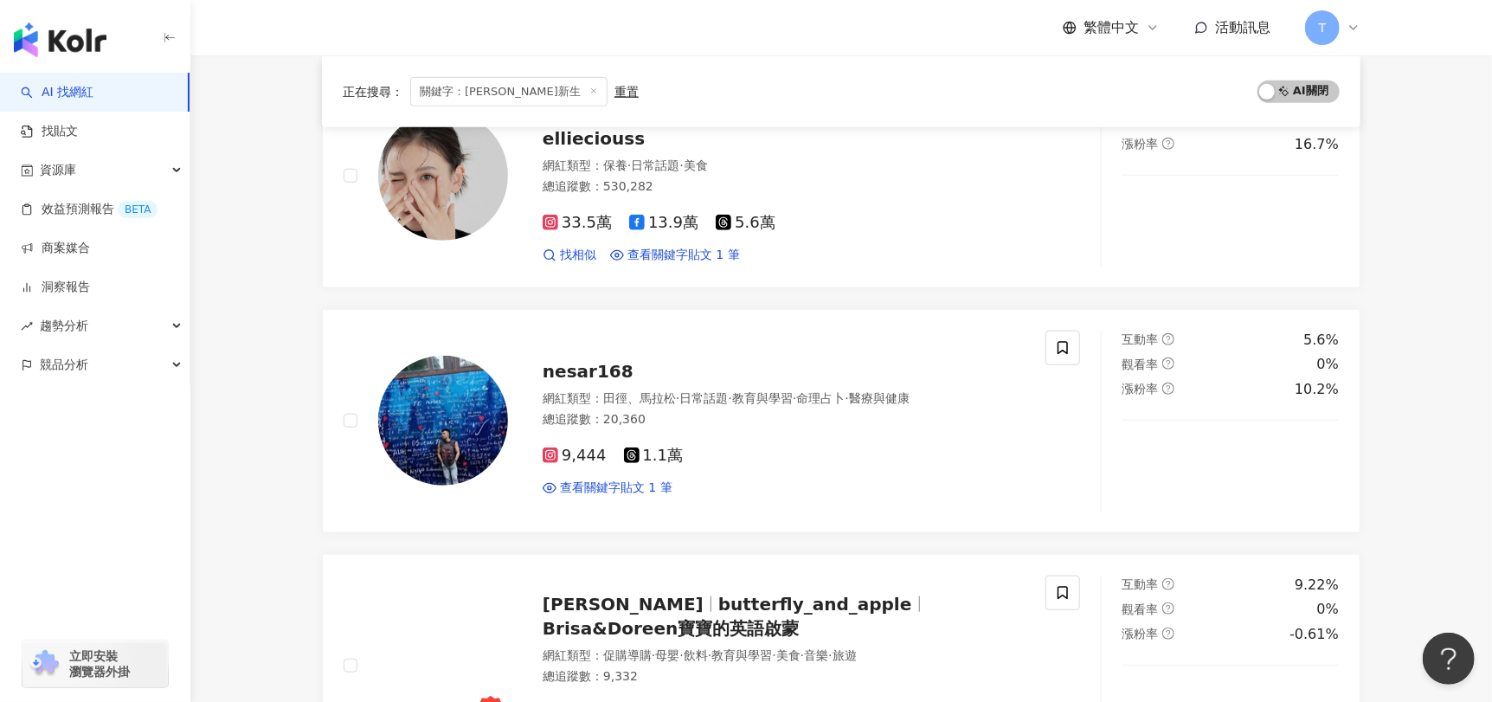
scroll to position [2615, 0]
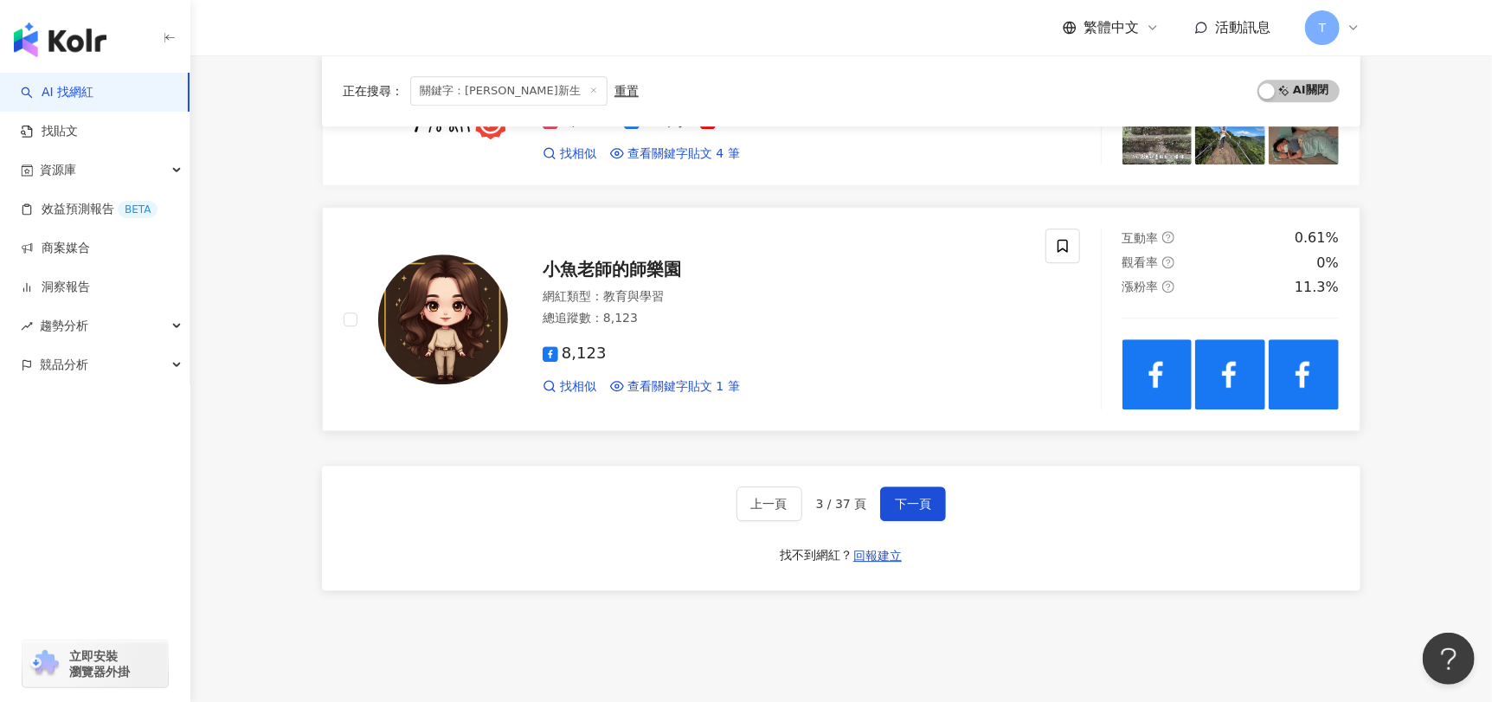
click at [928, 498] on span "下一頁" at bounding box center [913, 504] width 36 height 14
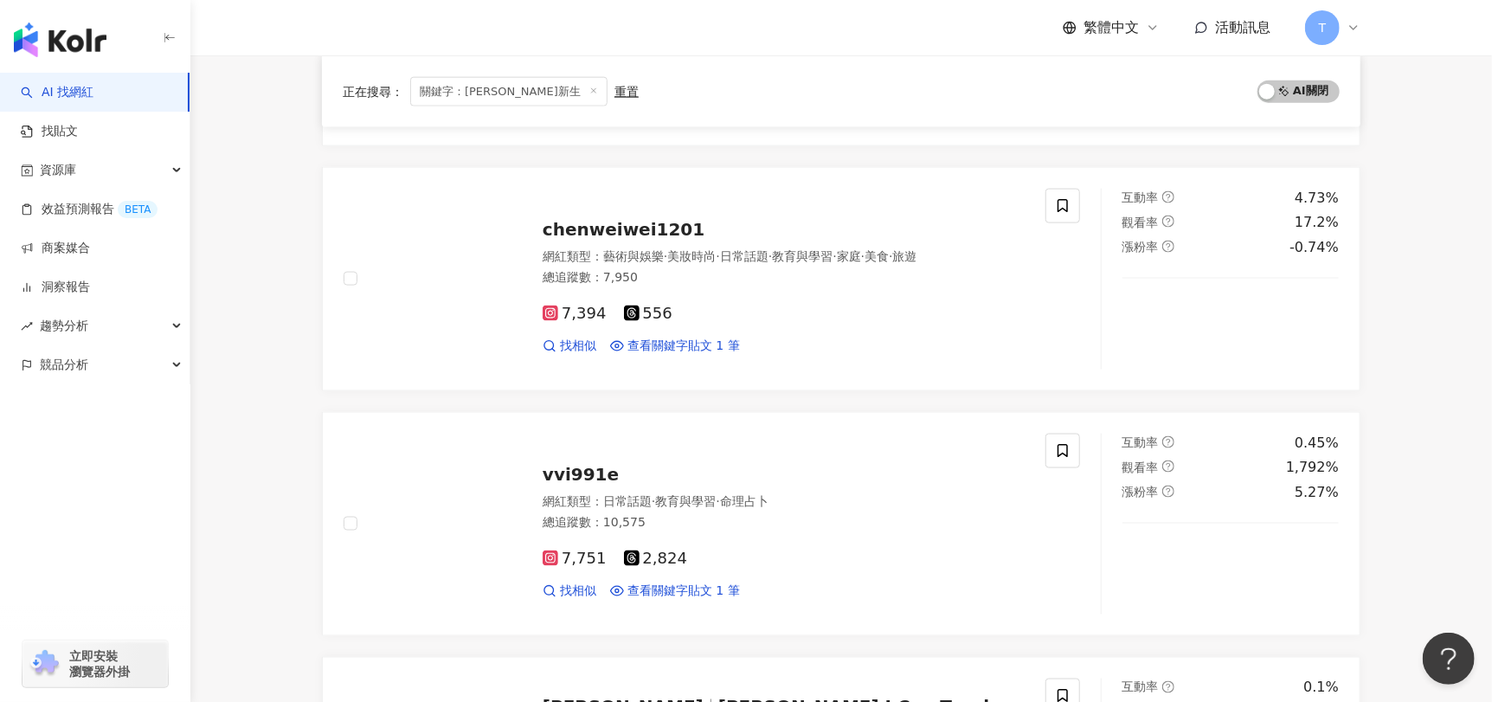
scroll to position [1317, 0]
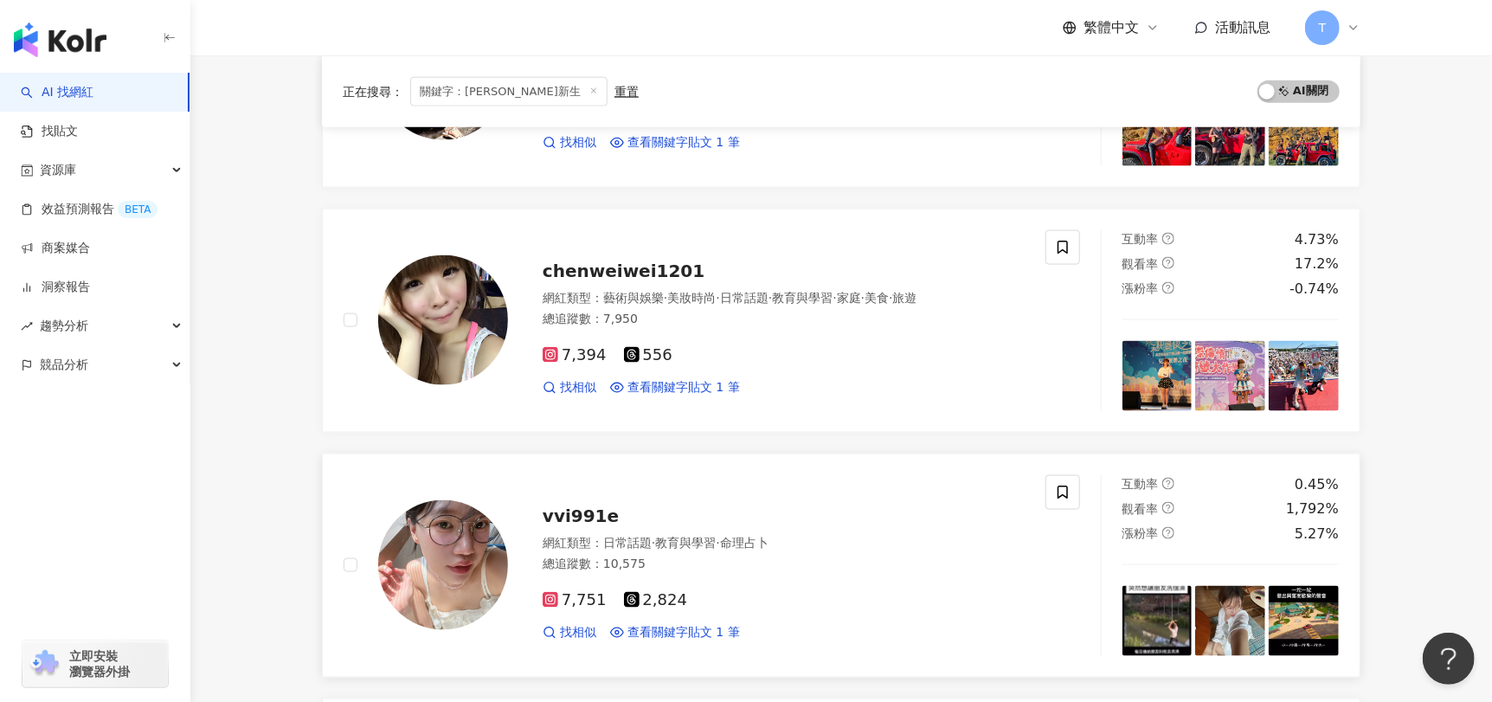
click at [588, 505] on span "vvi991e" at bounding box center [581, 515] width 76 height 21
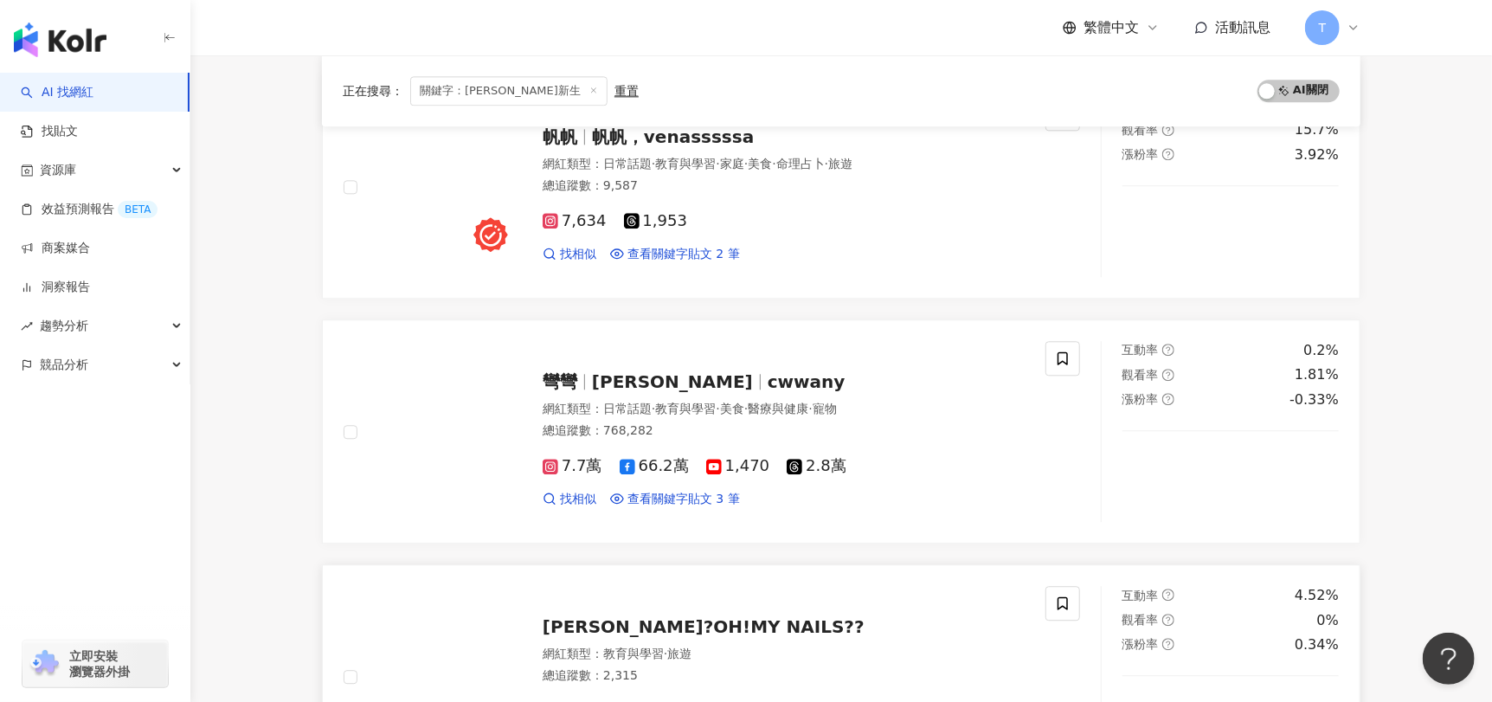
scroll to position [2701, 0]
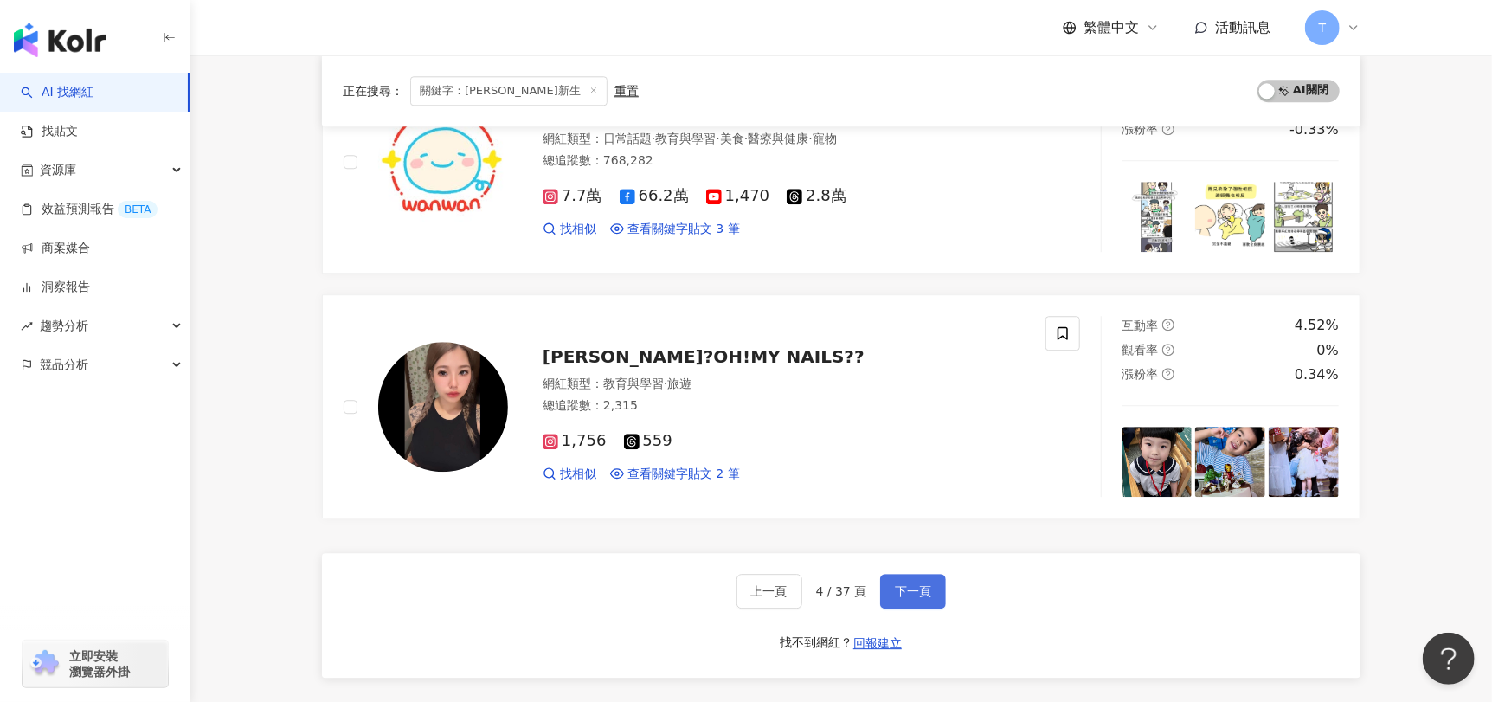
click at [905, 595] on button "下一頁" at bounding box center [913, 591] width 66 height 35
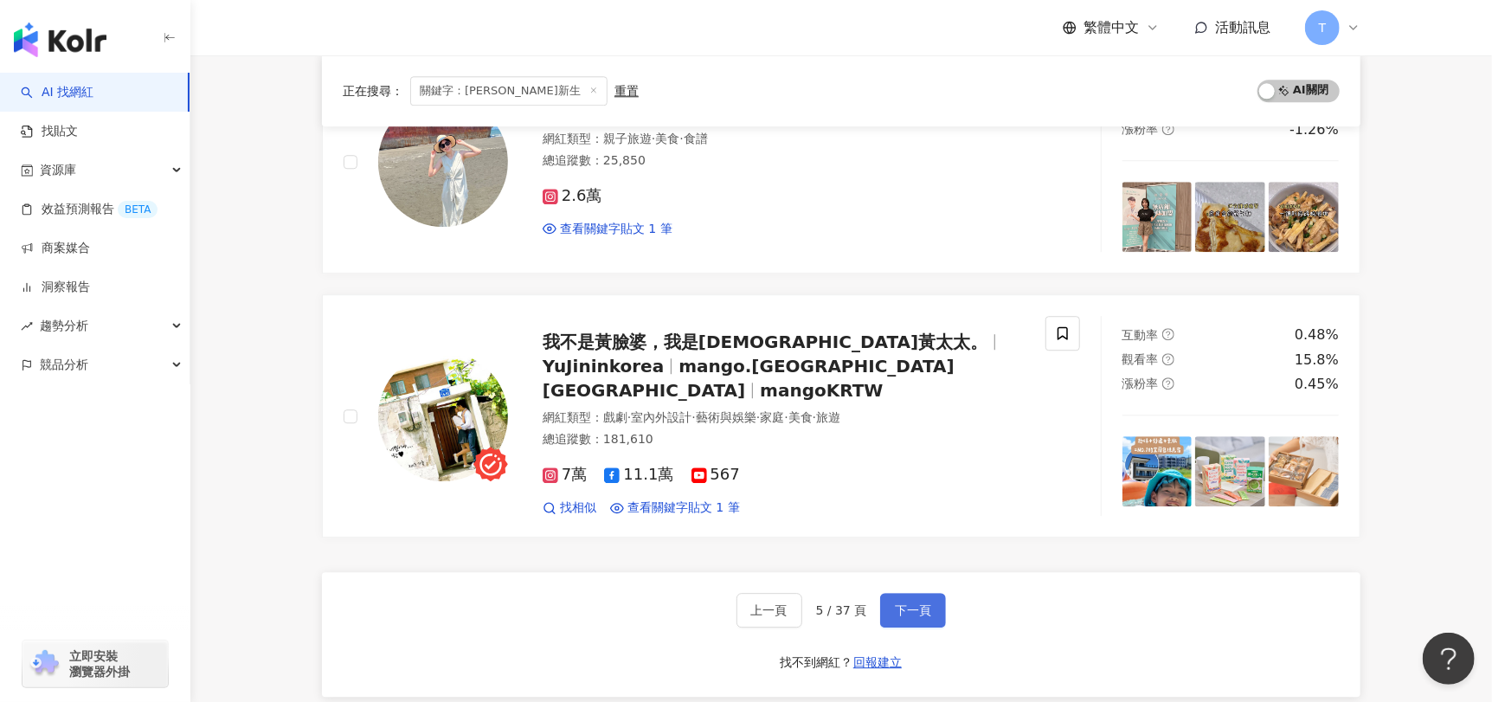
click at [918, 603] on span "下一頁" at bounding box center [913, 610] width 36 height 14
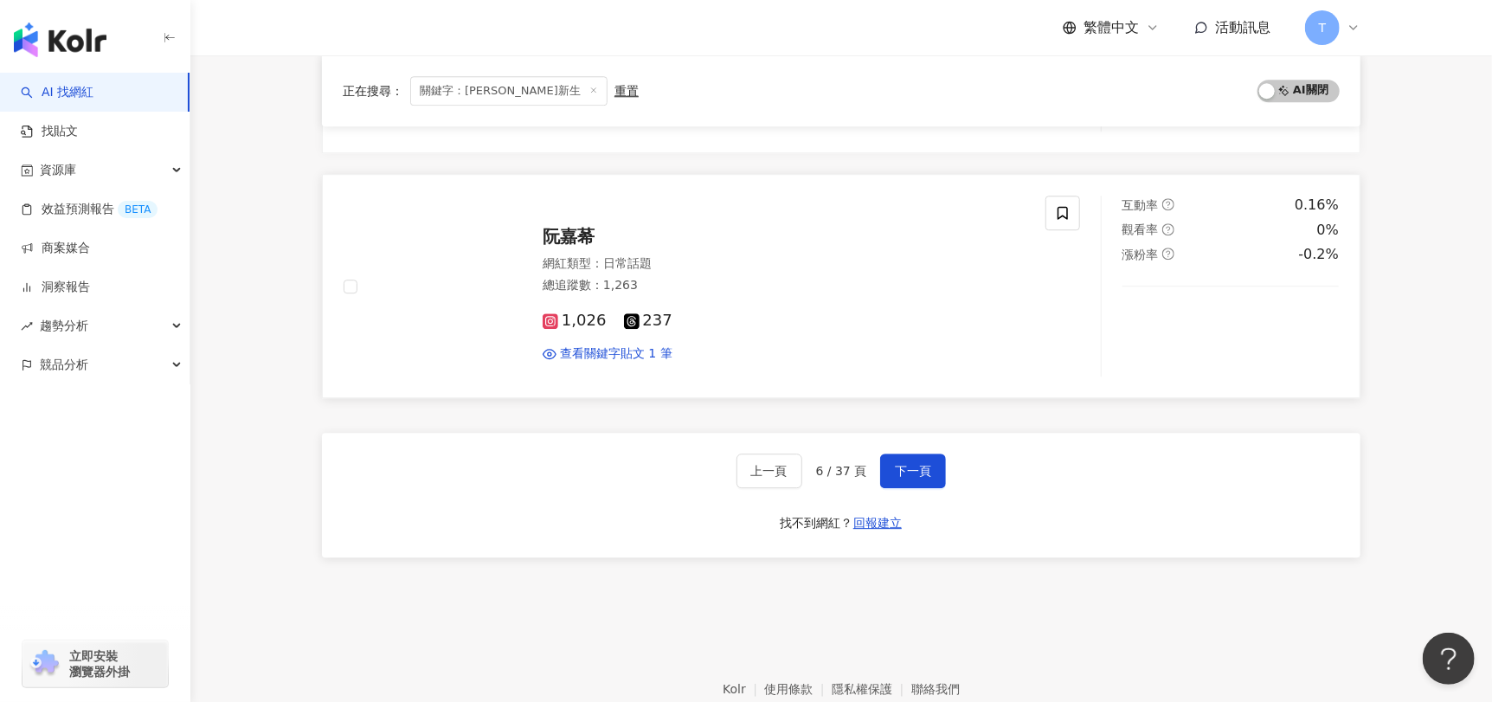
scroll to position [2909, 0]
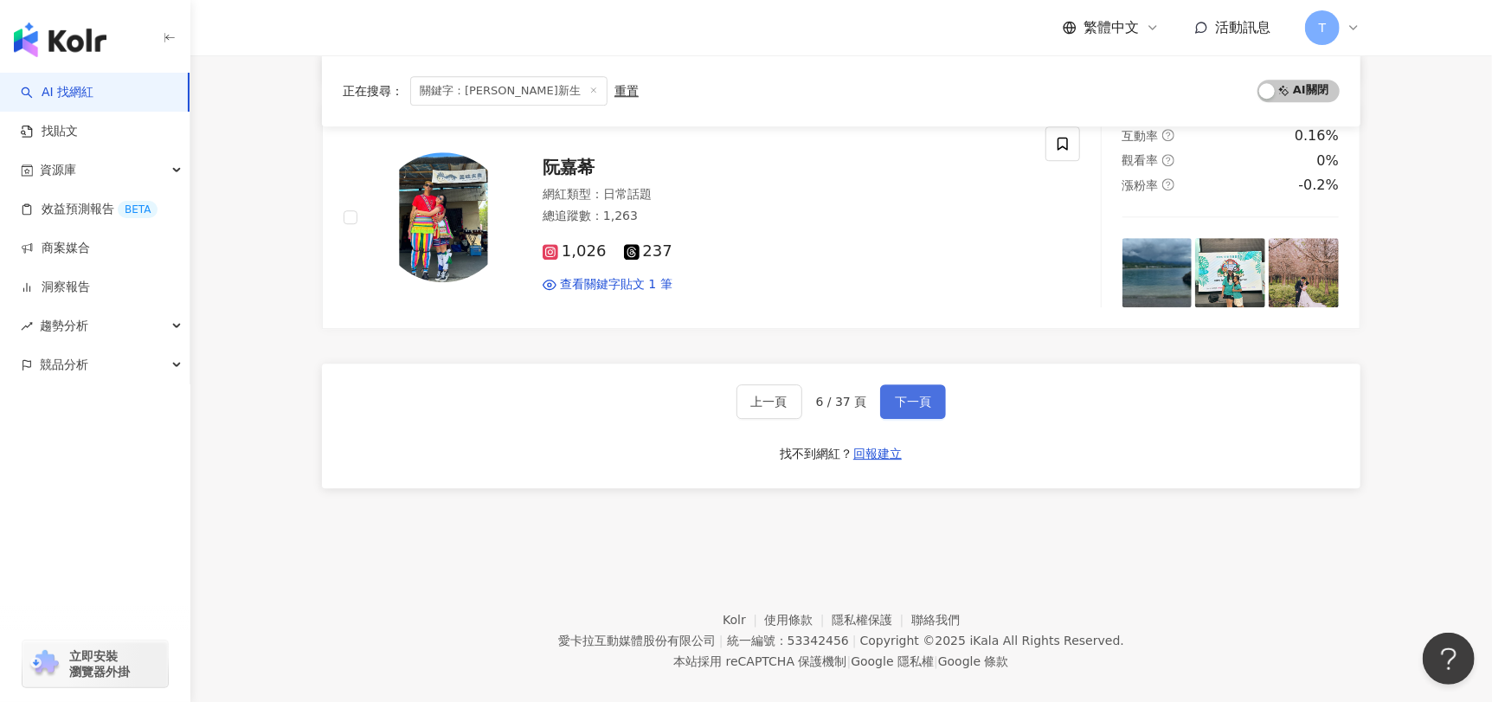
click at [902, 395] on span "下一頁" at bounding box center [913, 402] width 36 height 14
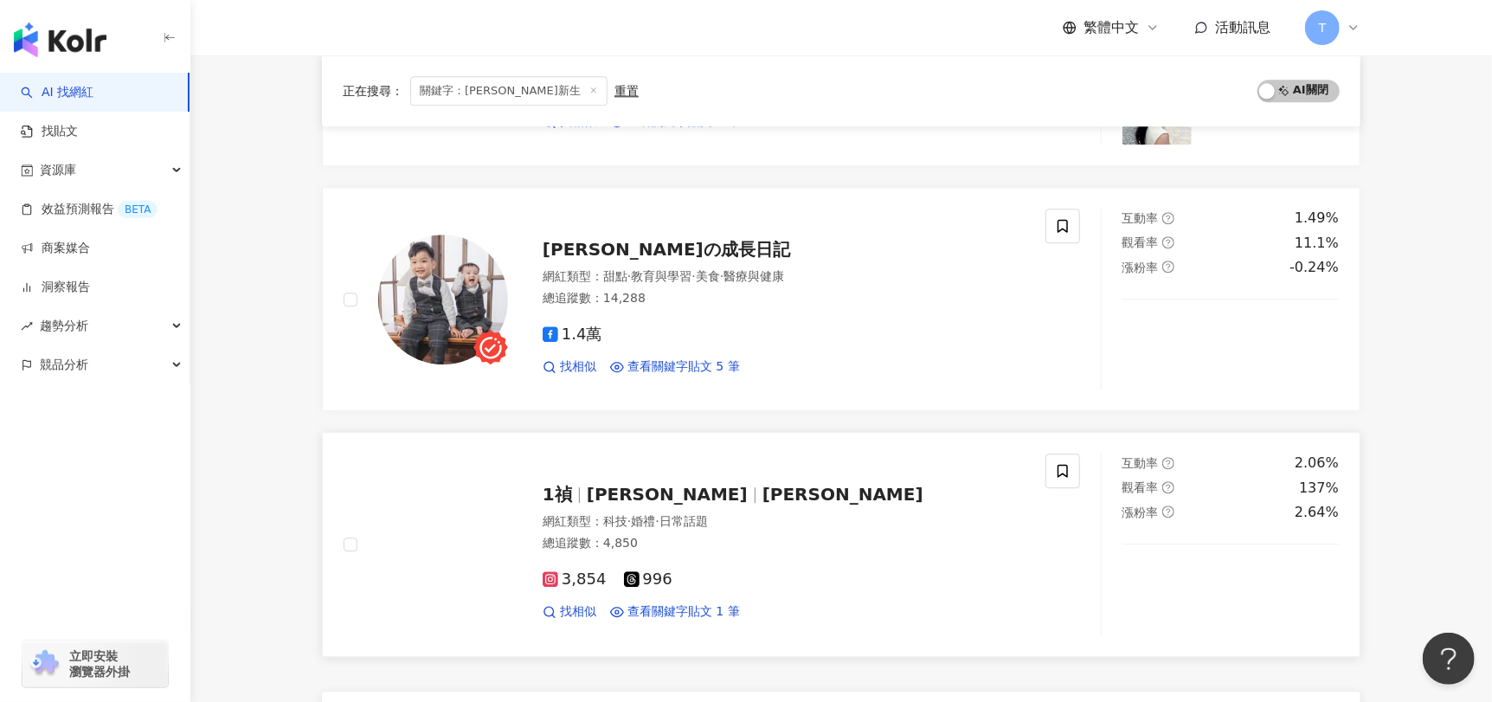
scroll to position [2750, 0]
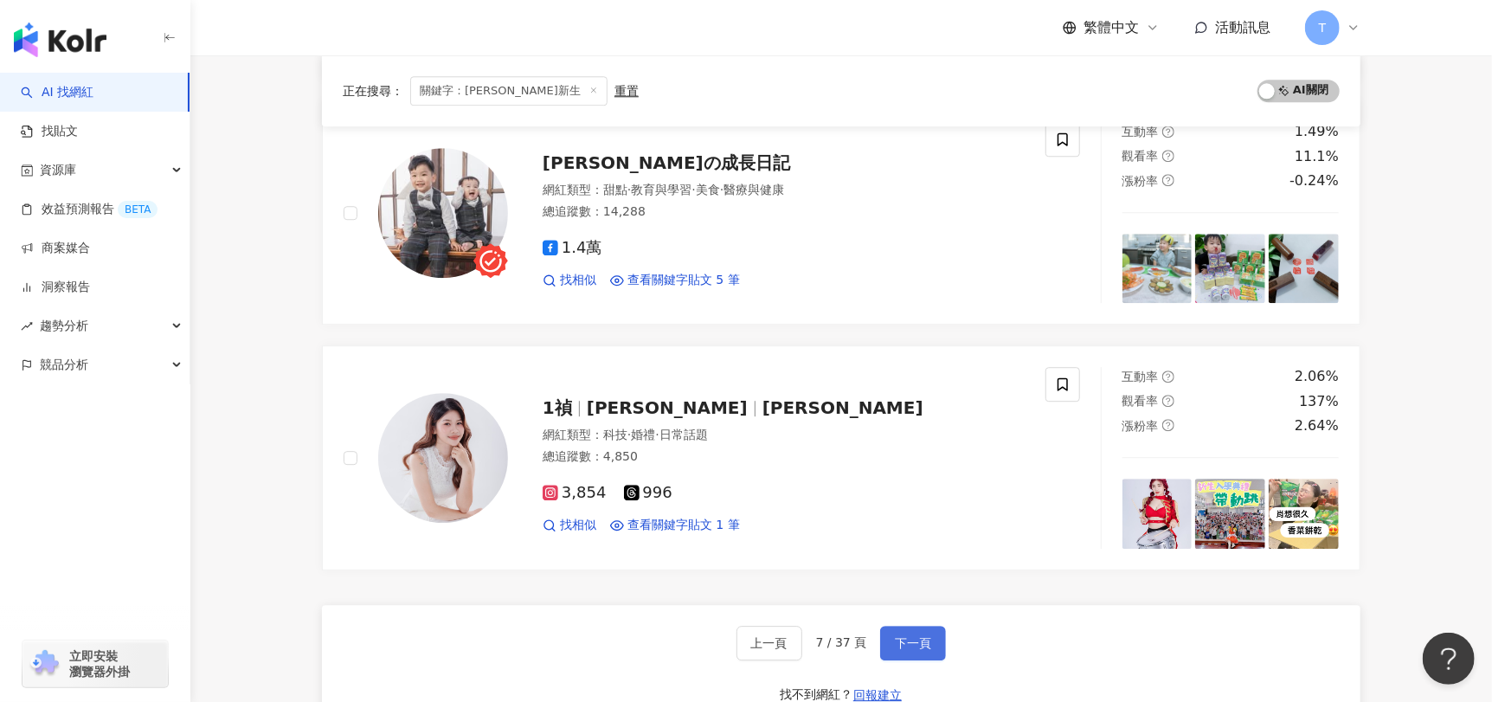
click at [896, 628] on button "下一頁" at bounding box center [913, 643] width 66 height 35
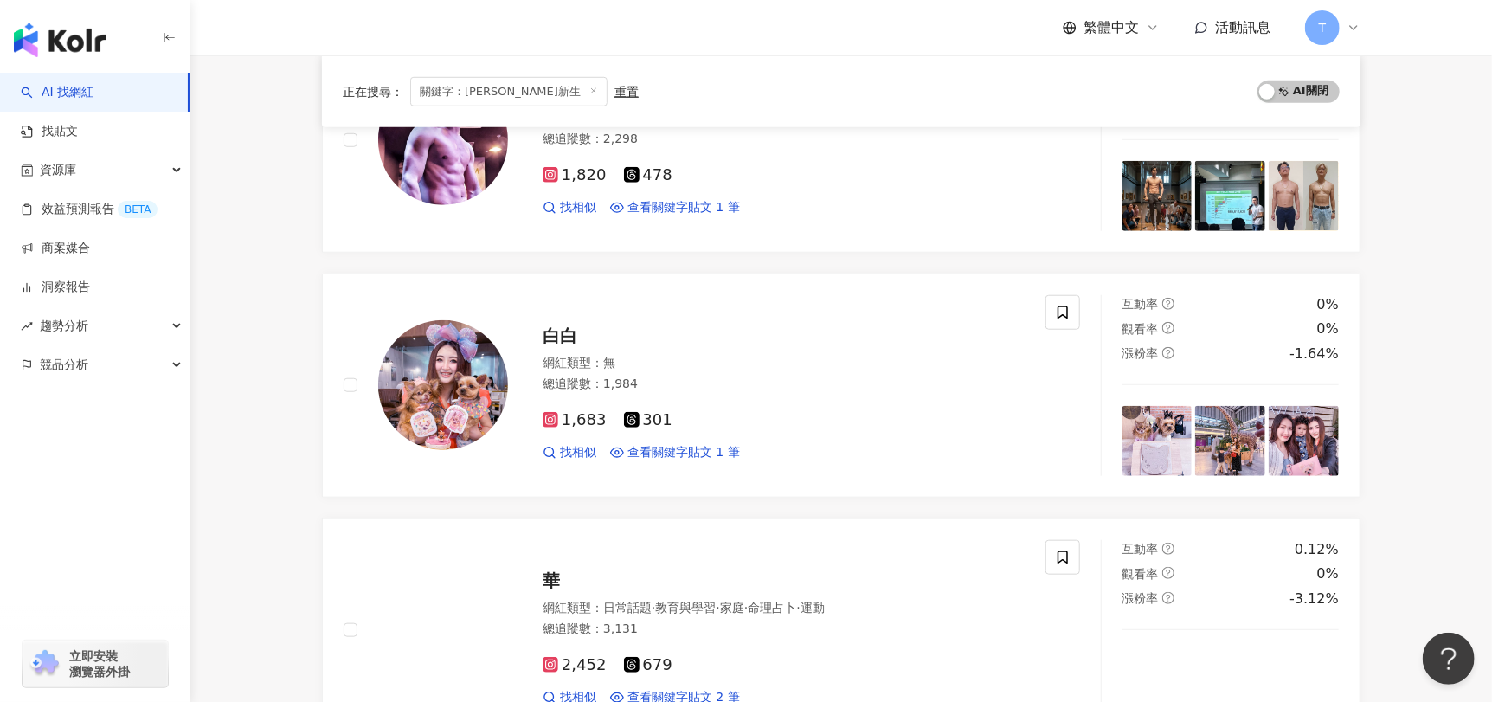
scroll to position [2650, 0]
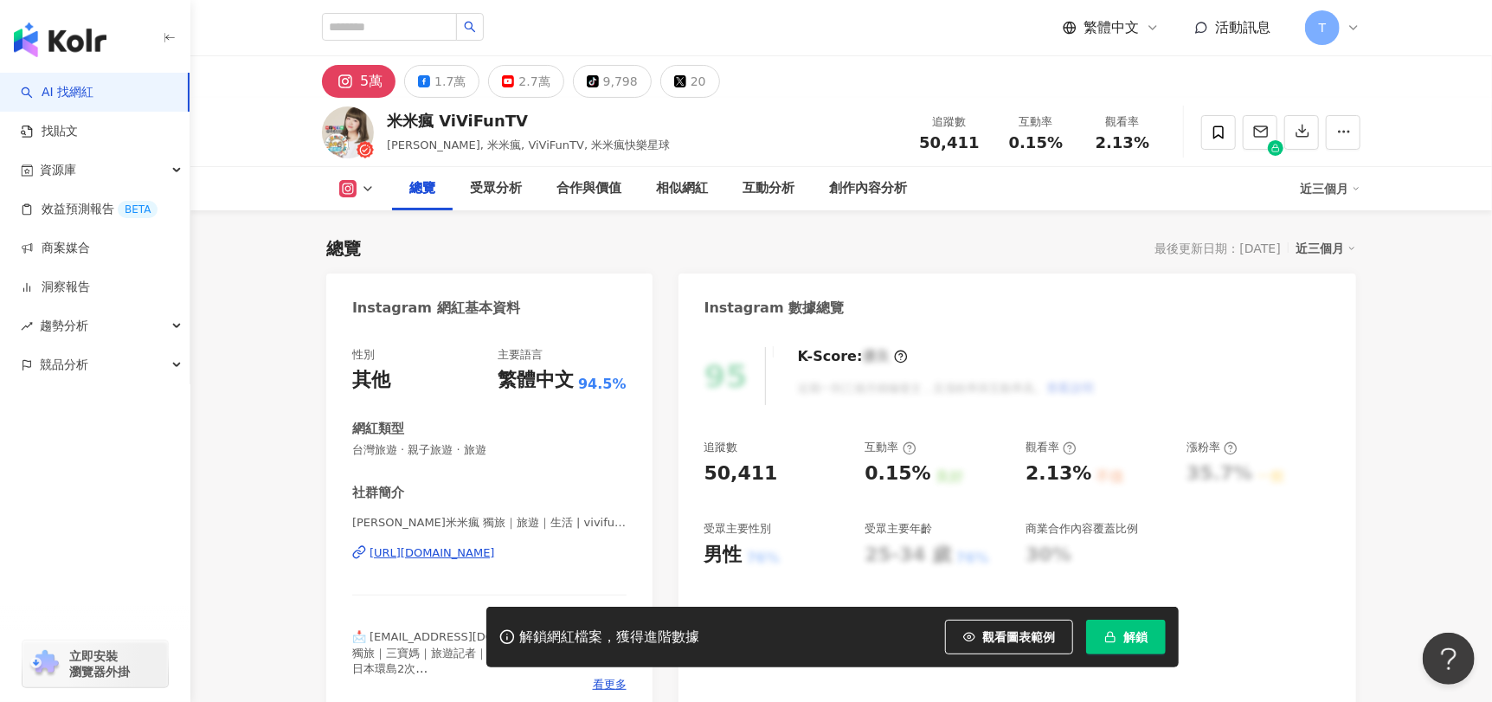
scroll to position [346, 0]
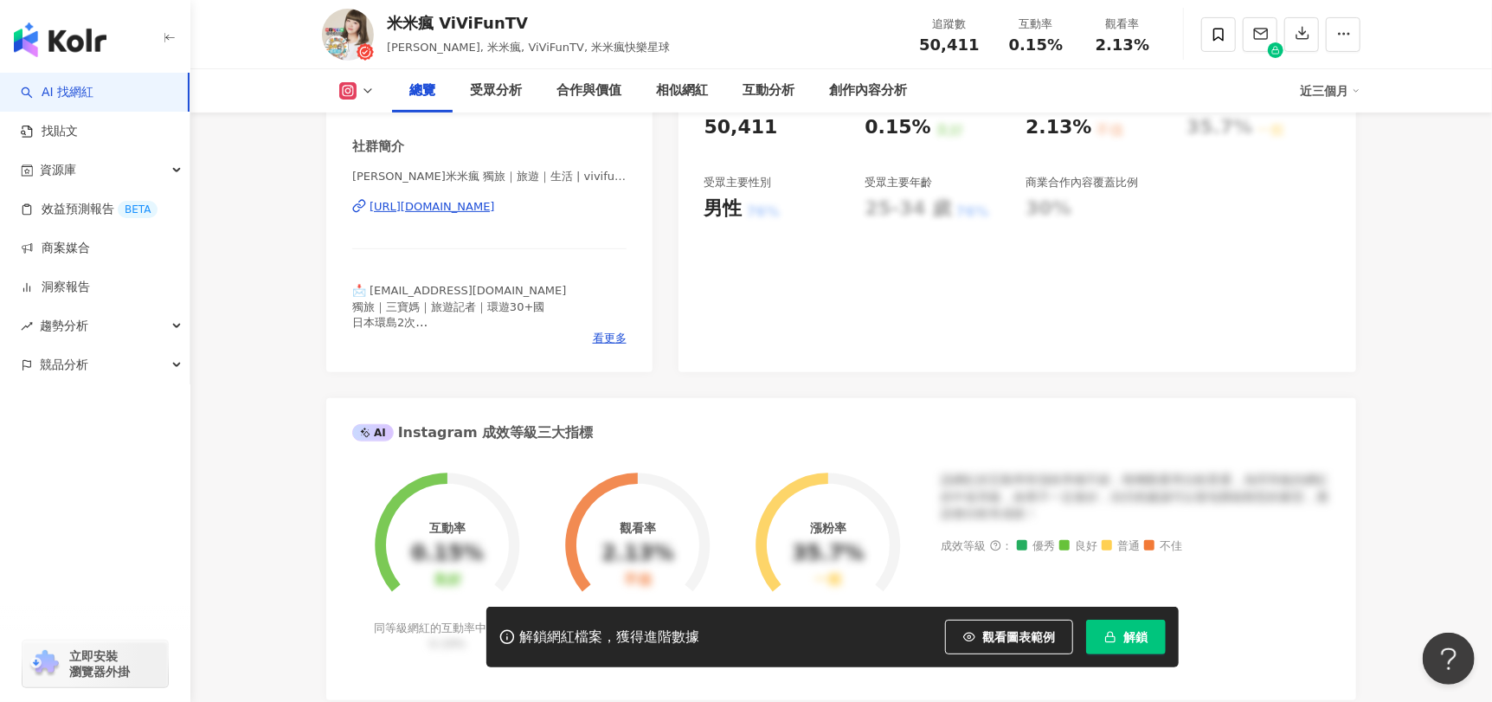
click at [495, 214] on div "https://www.instagram.com/vivifuntv/" at bounding box center [432, 207] width 125 height 16
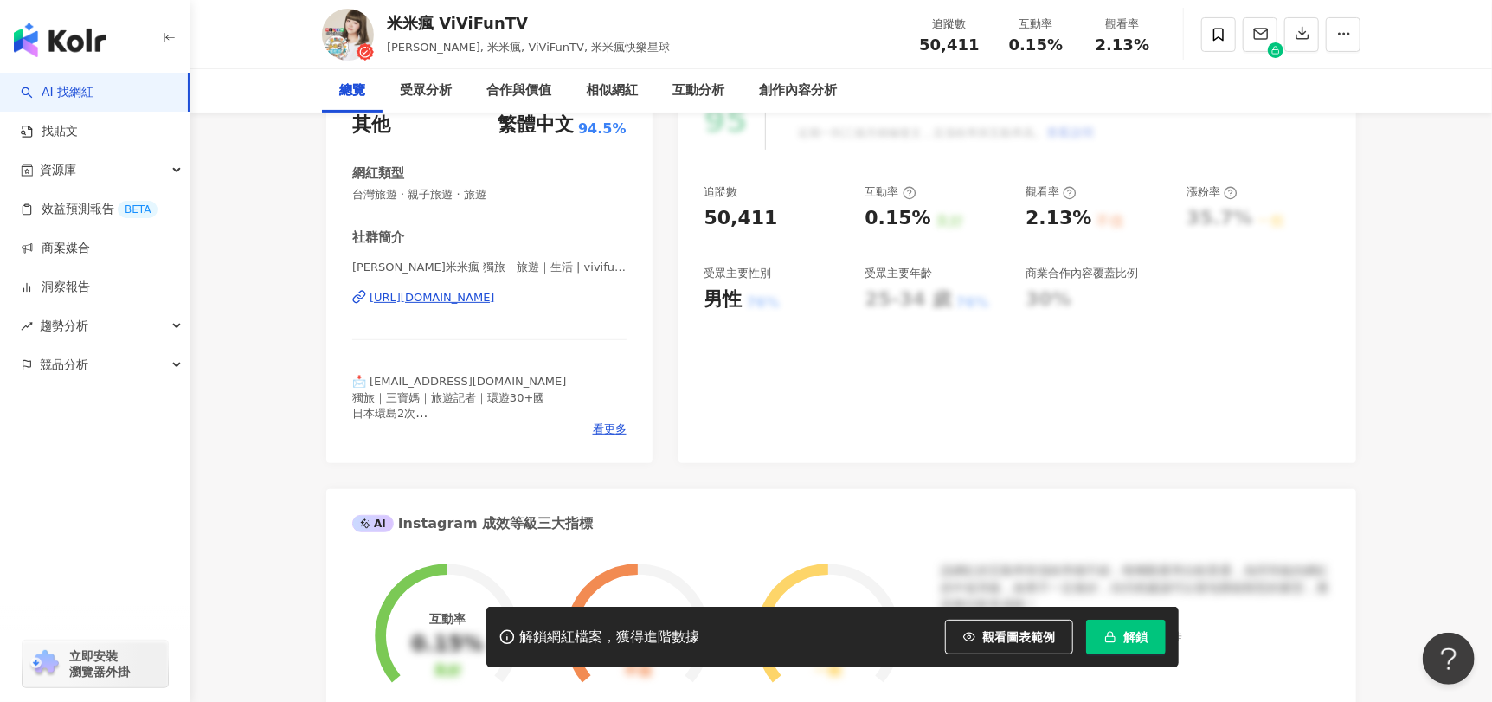
scroll to position [0, 0]
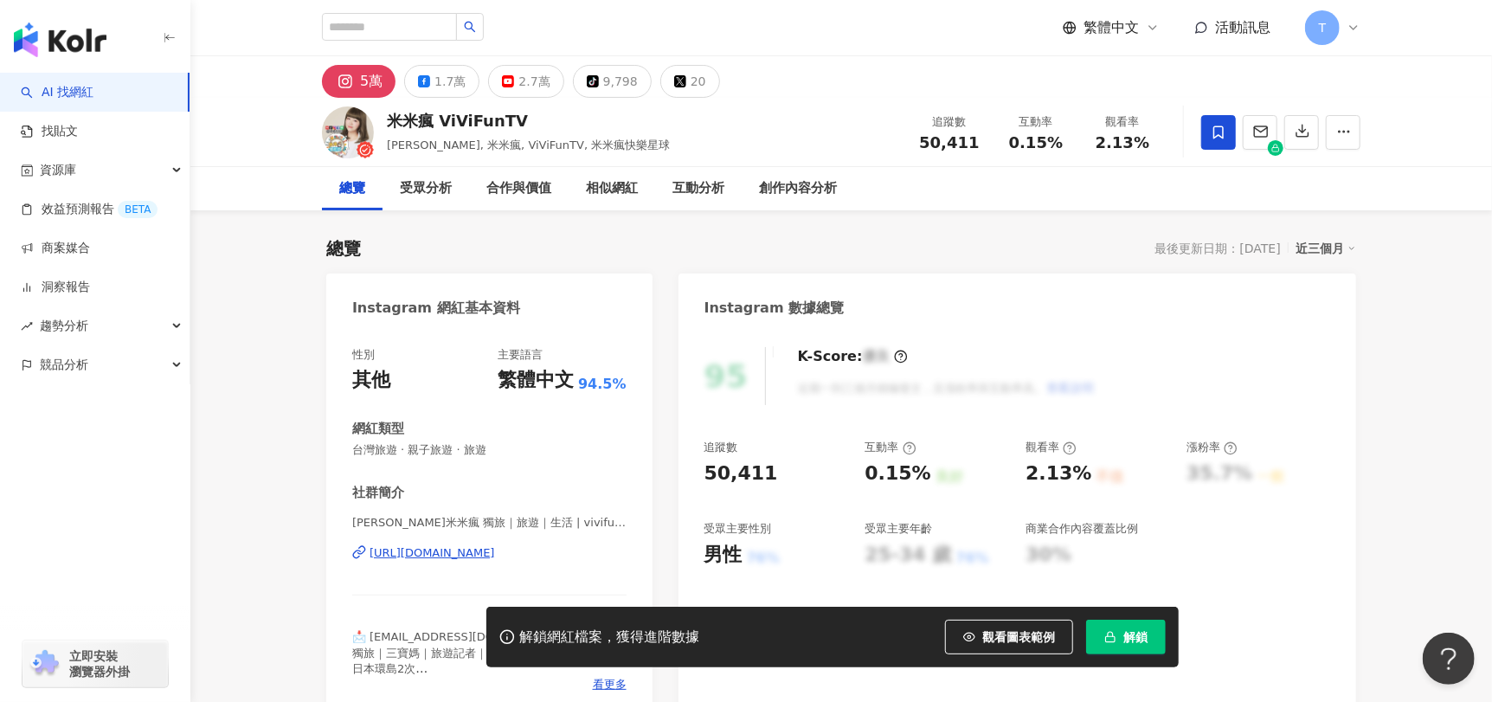
click at [1223, 122] on span at bounding box center [1218, 132] width 35 height 35
click at [1205, 135] on span at bounding box center [1218, 132] width 35 height 35
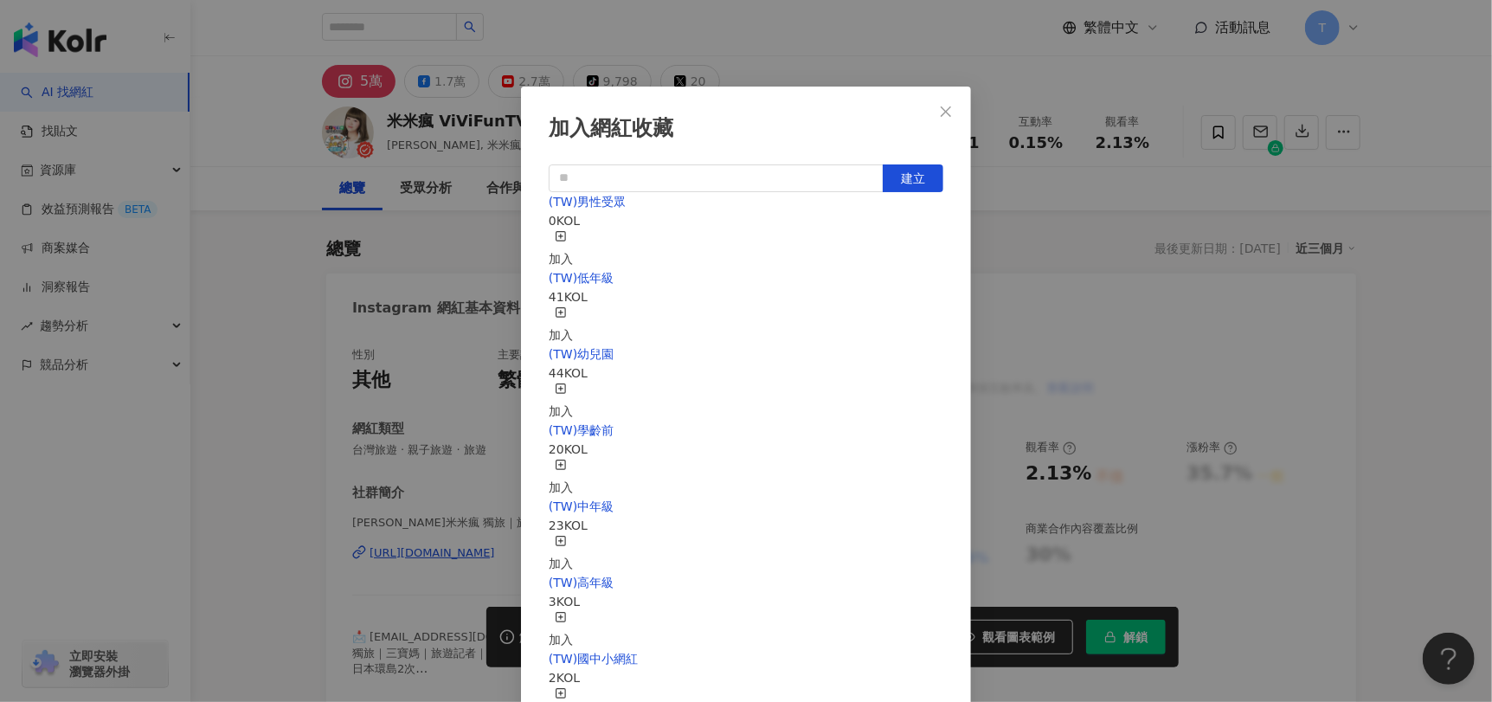
scroll to position [86, 0]
click at [573, 611] on div "加入" at bounding box center [561, 630] width 24 height 38
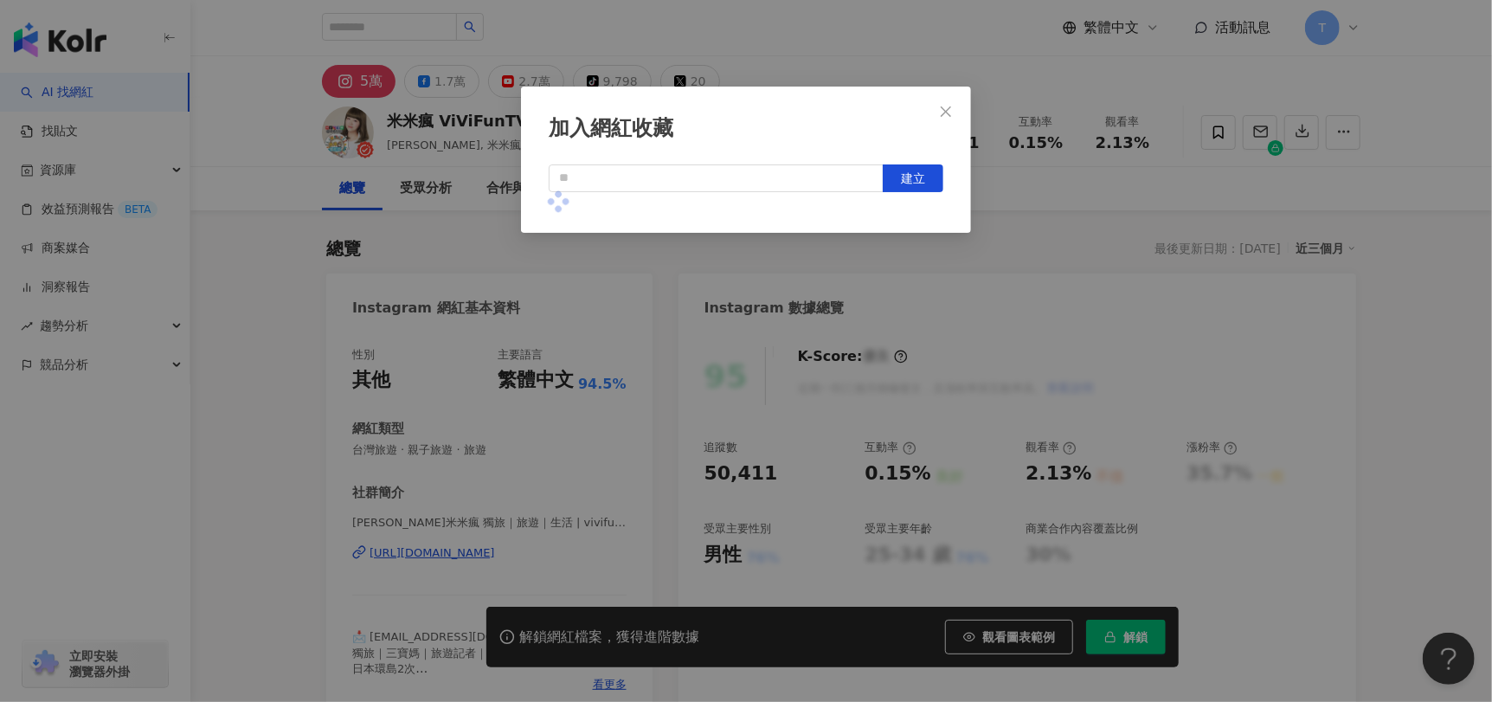
scroll to position [0, 0]
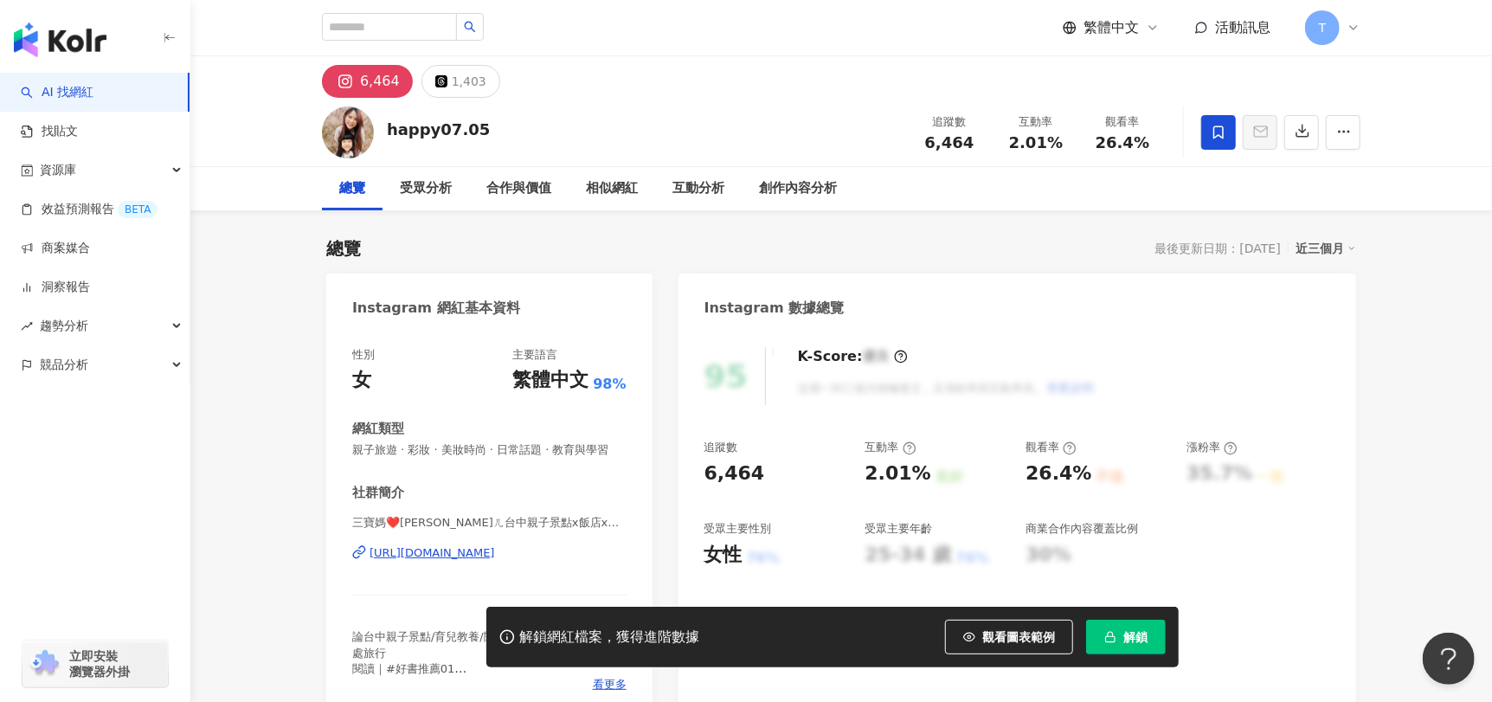
click at [495, 561] on div "https://www.instagram.com/happy07.05/" at bounding box center [432, 553] width 125 height 16
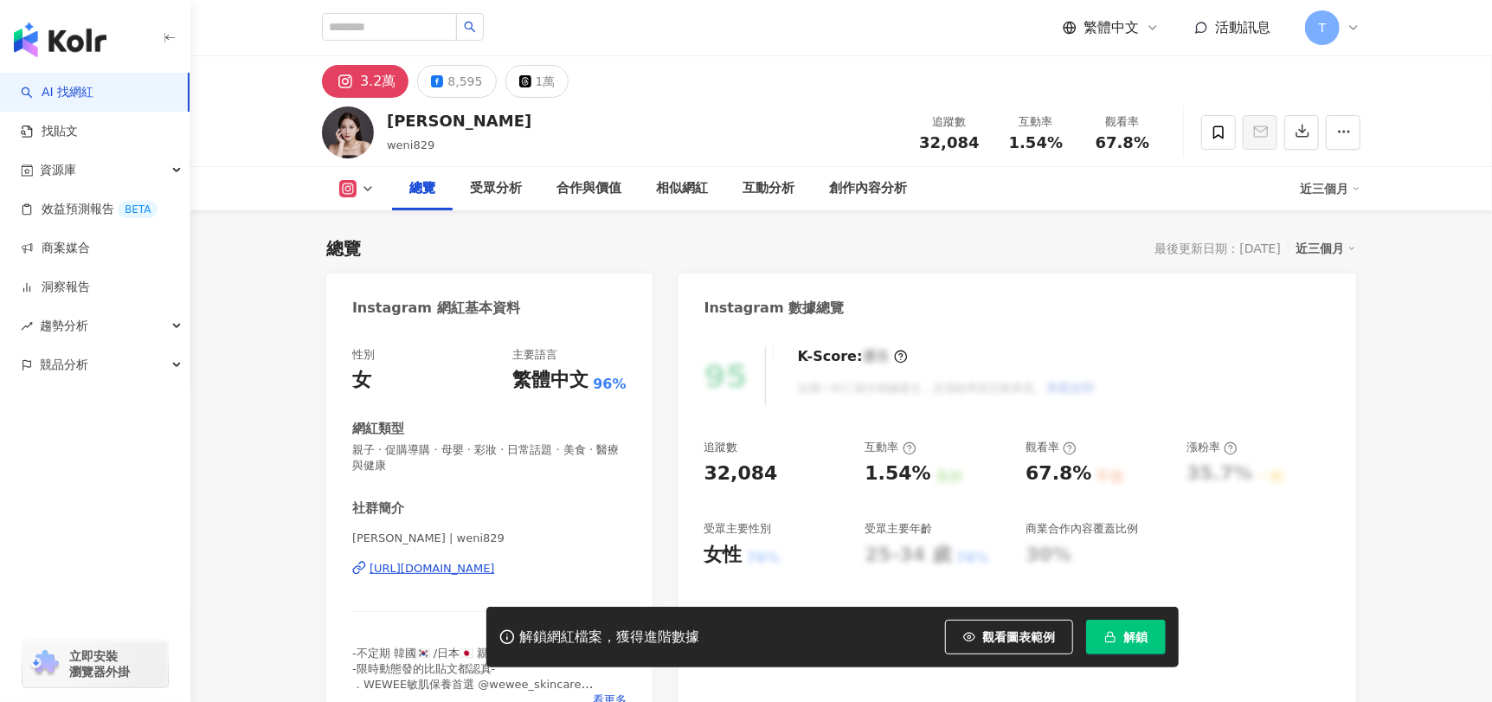
click at [480, 561] on div "https://www.instagram.com/weni829/" at bounding box center [432, 569] width 125 height 16
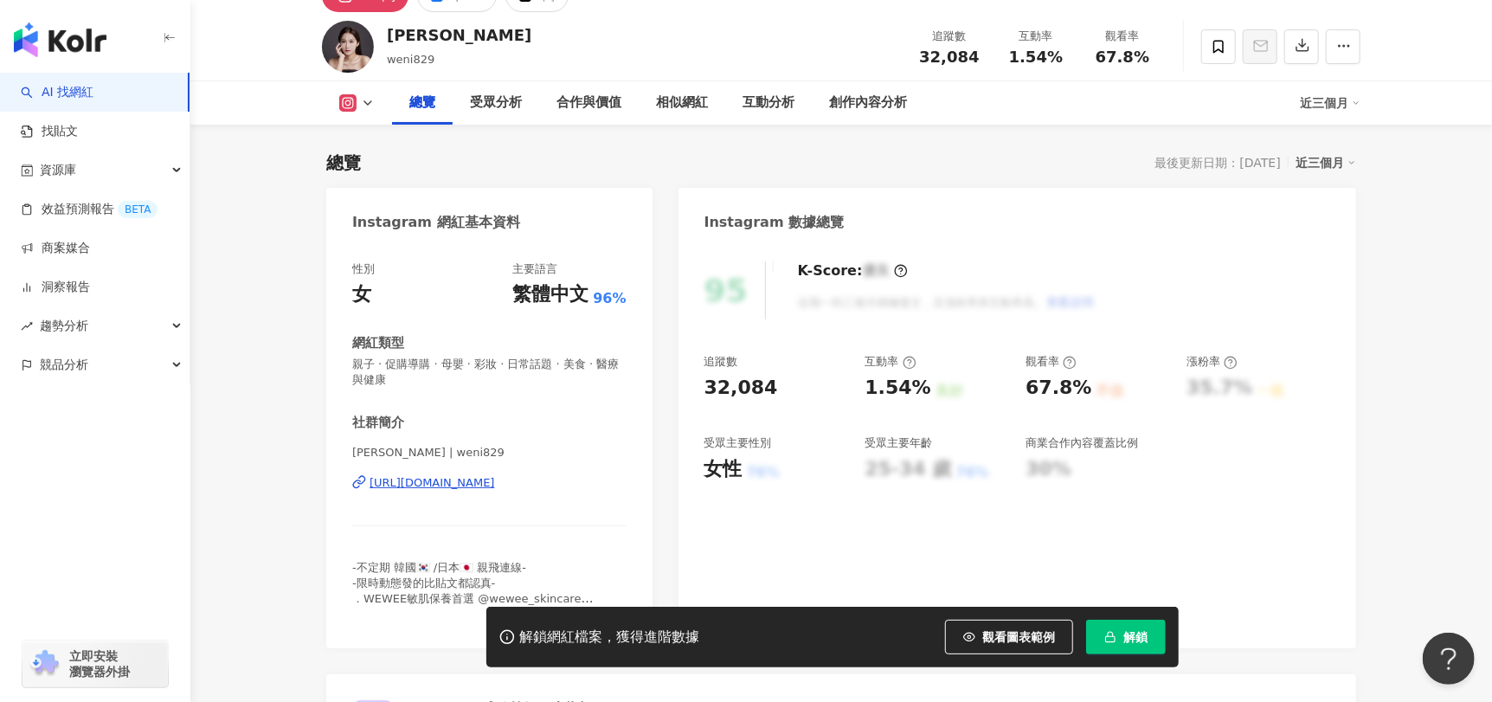
click at [1218, 46] on icon at bounding box center [1219, 47] width 16 height 16
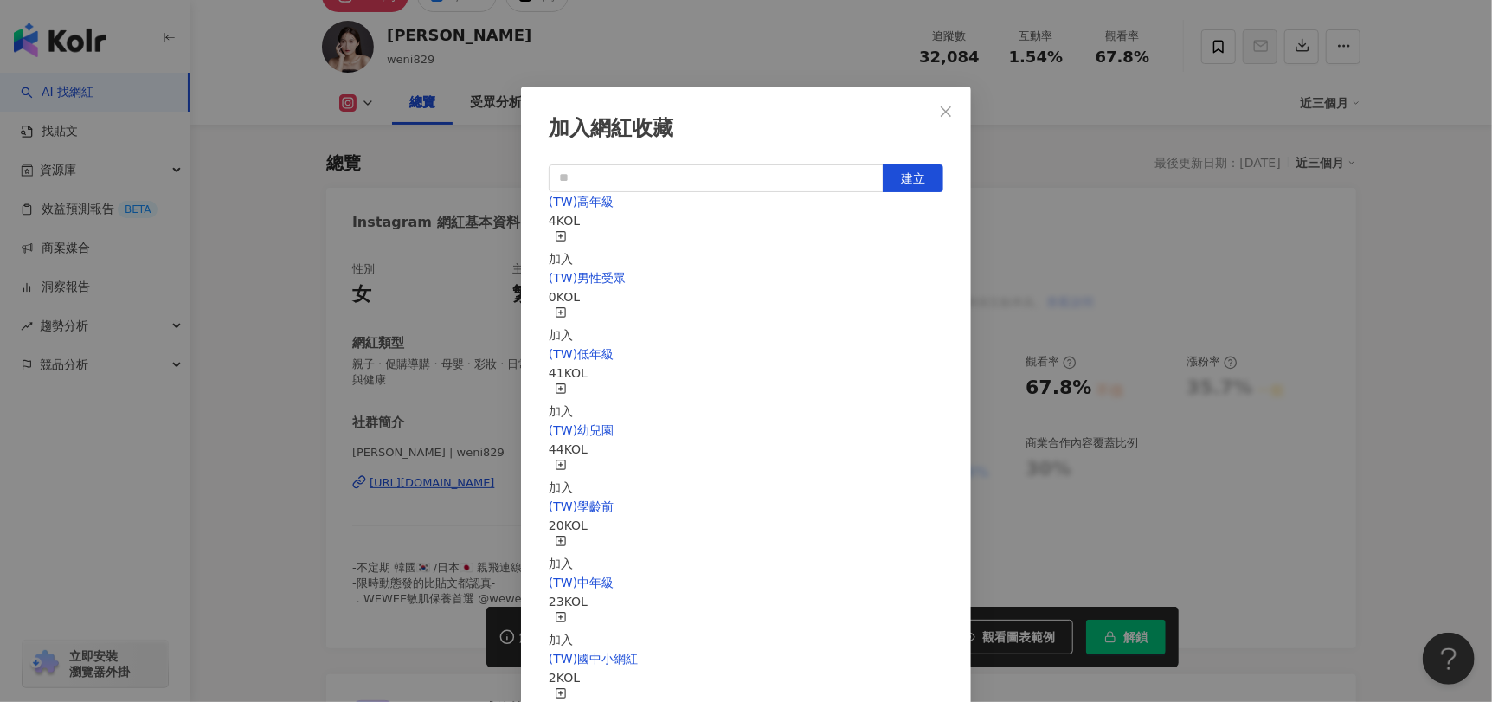
click at [573, 382] on div "加入" at bounding box center [561, 401] width 24 height 38
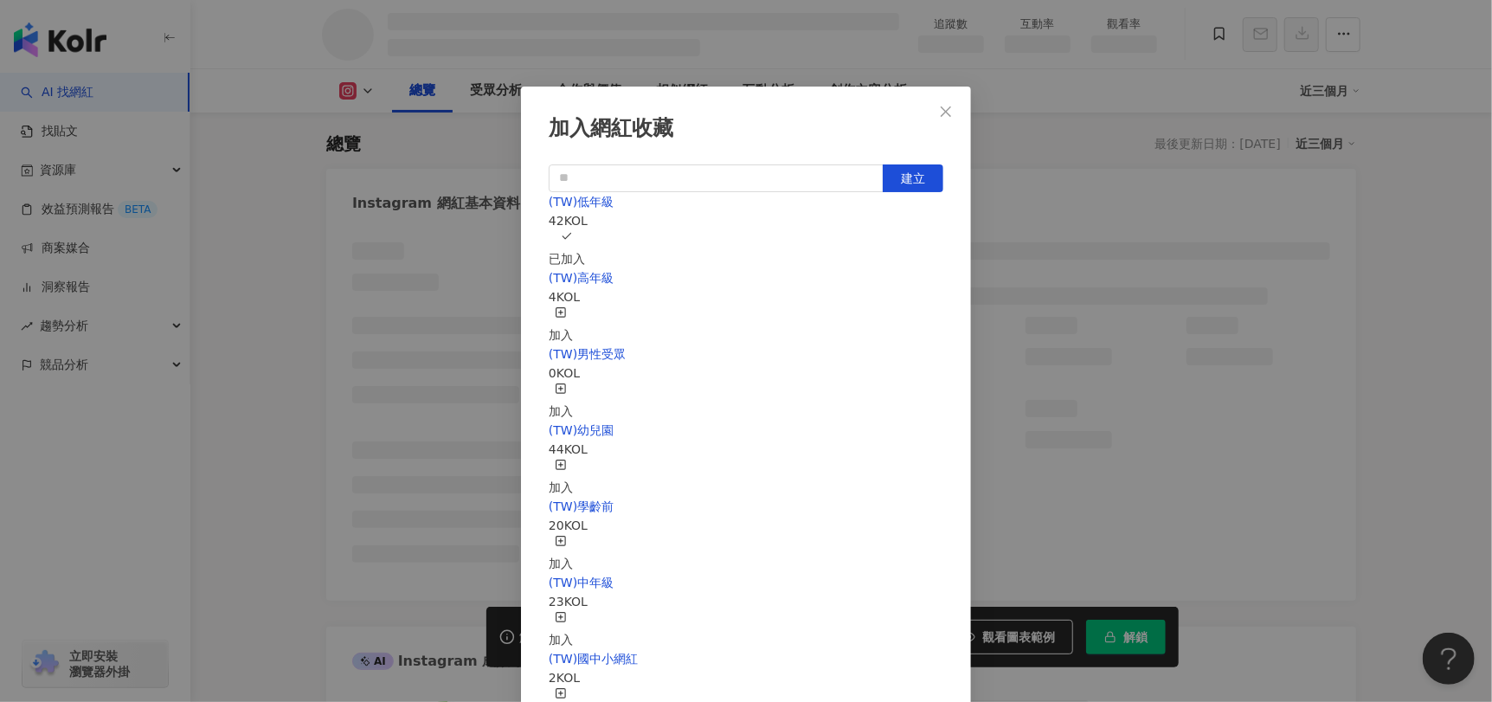
scroll to position [86, 0]
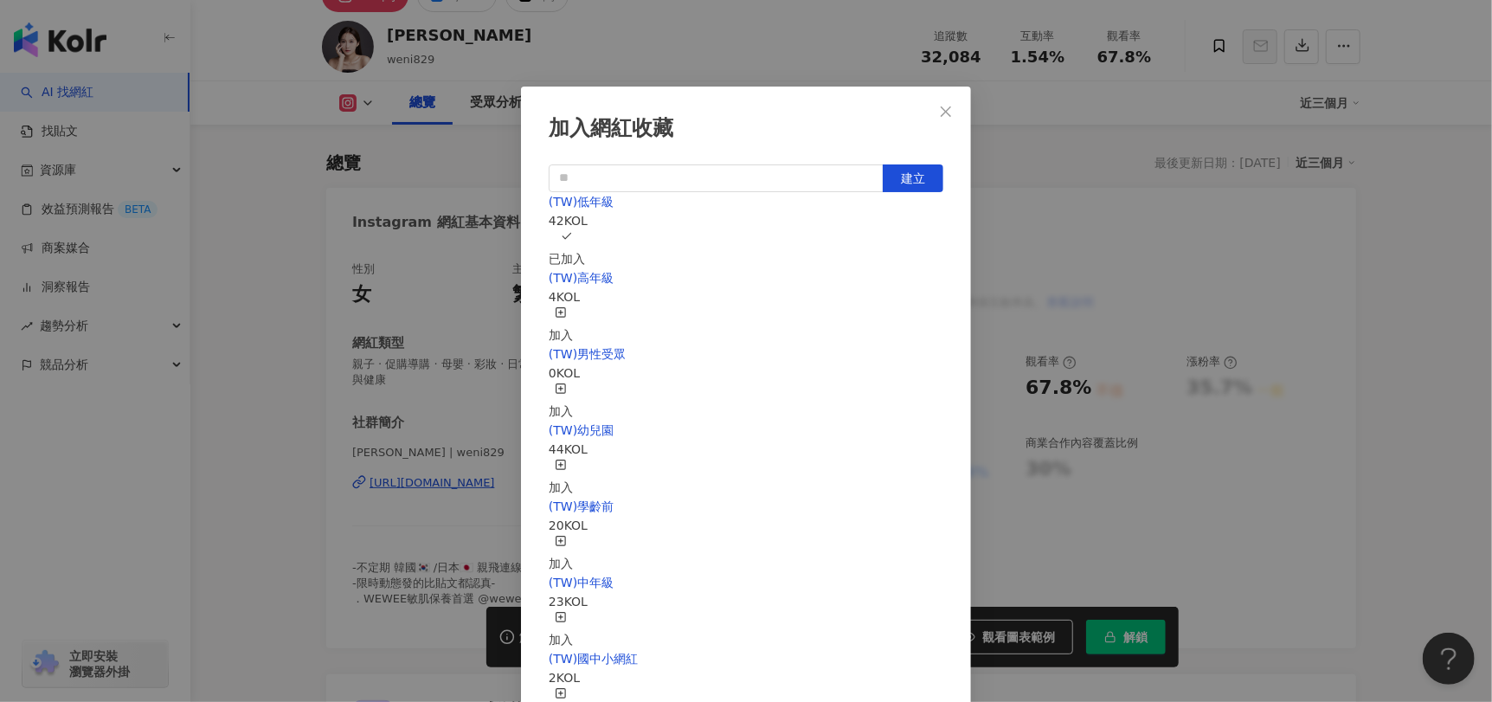
click at [1163, 235] on div "加入網紅收藏 建立 (TW)低年級 42 KOL 已加入 (TW)高年級 4 KOL 加入 (TW)男性受眾 0 KOL 加入 (TW)幼兒園 44 KOL …" at bounding box center [746, 351] width 1492 height 702
click at [948, 108] on div "加入網紅收藏 建立 (TW)低年級 42 KOL 已加入 (TW)高年級 4 KOL 加入 (TW)男性受眾 0 KOL 加入 (TW)幼兒園 44 KOL …" at bounding box center [746, 351] width 1492 height 702
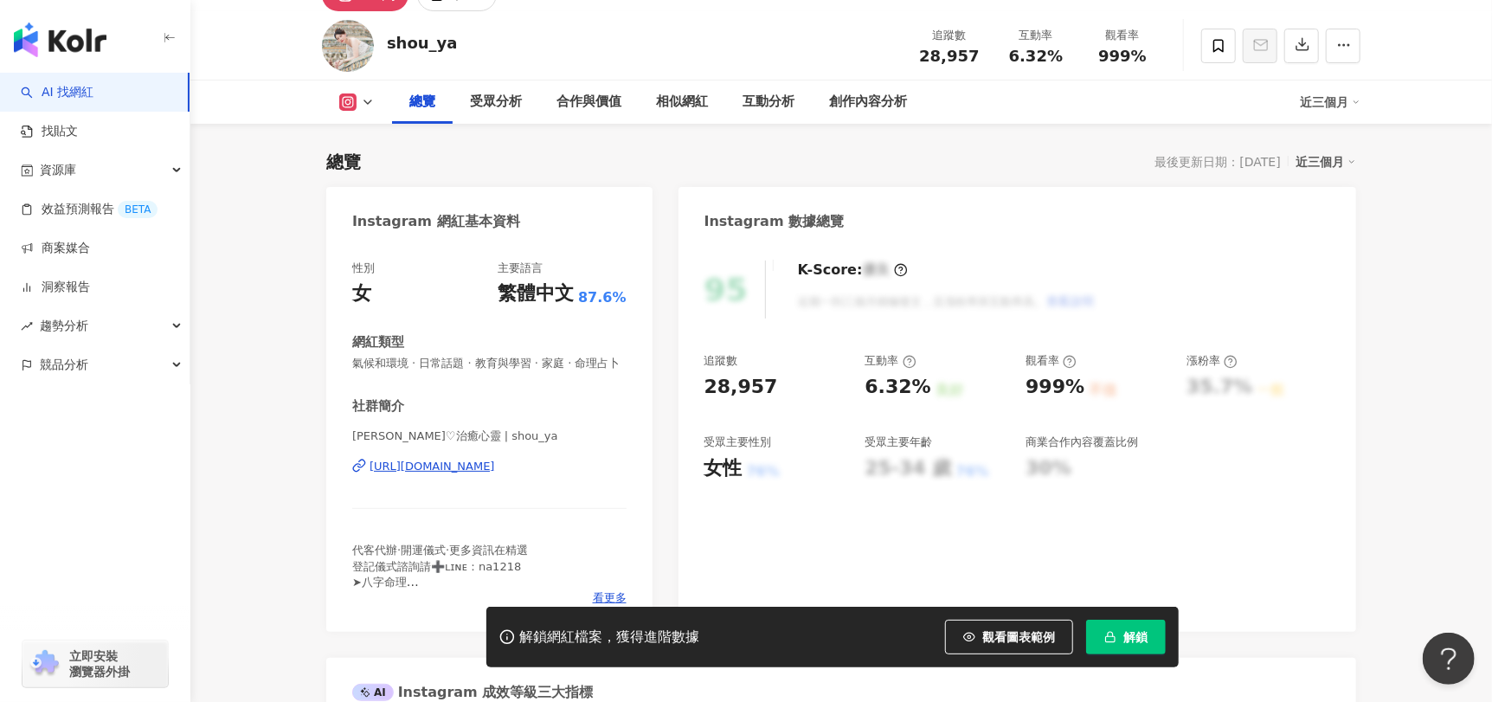
scroll to position [86, 0]
click at [424, 475] on div "https://www.instagram.com/shou_ya/" at bounding box center [432, 468] width 125 height 16
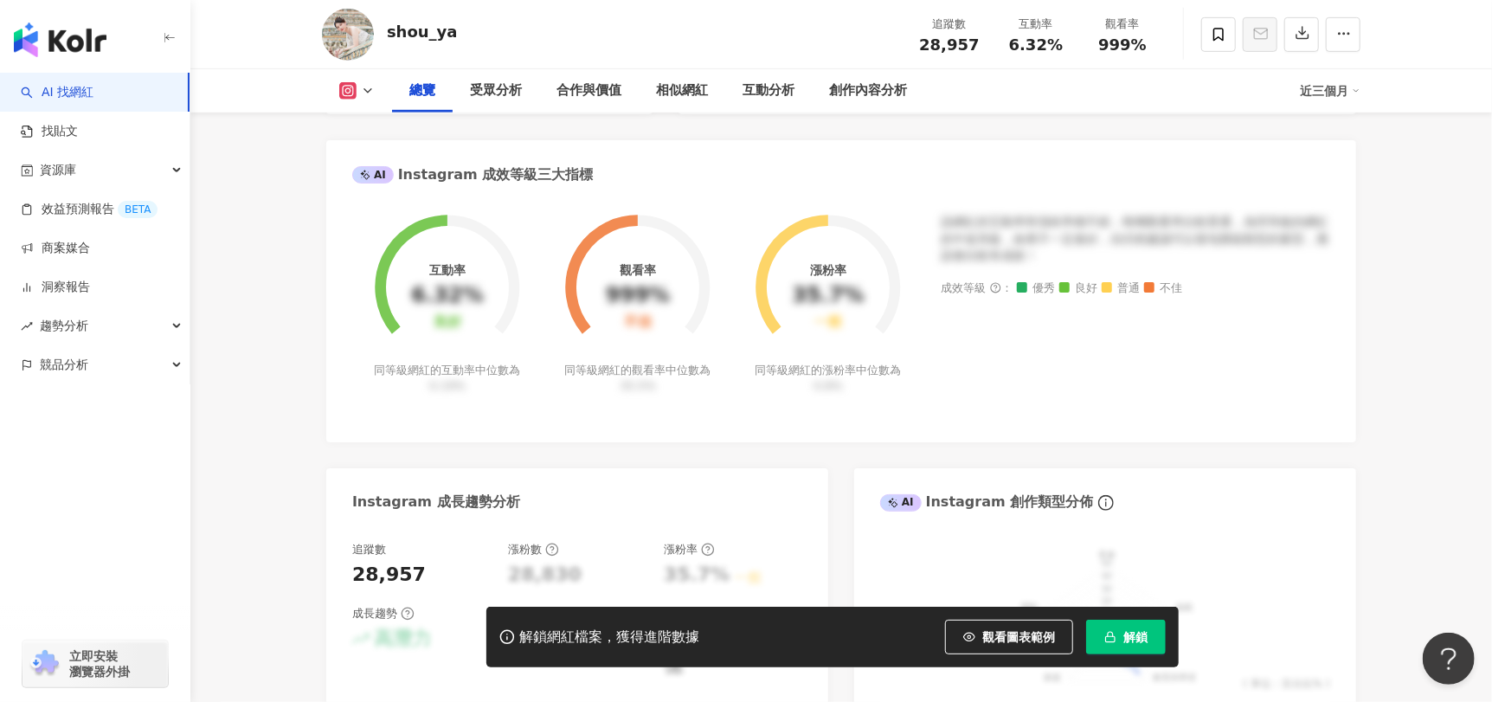
scroll to position [606, 0]
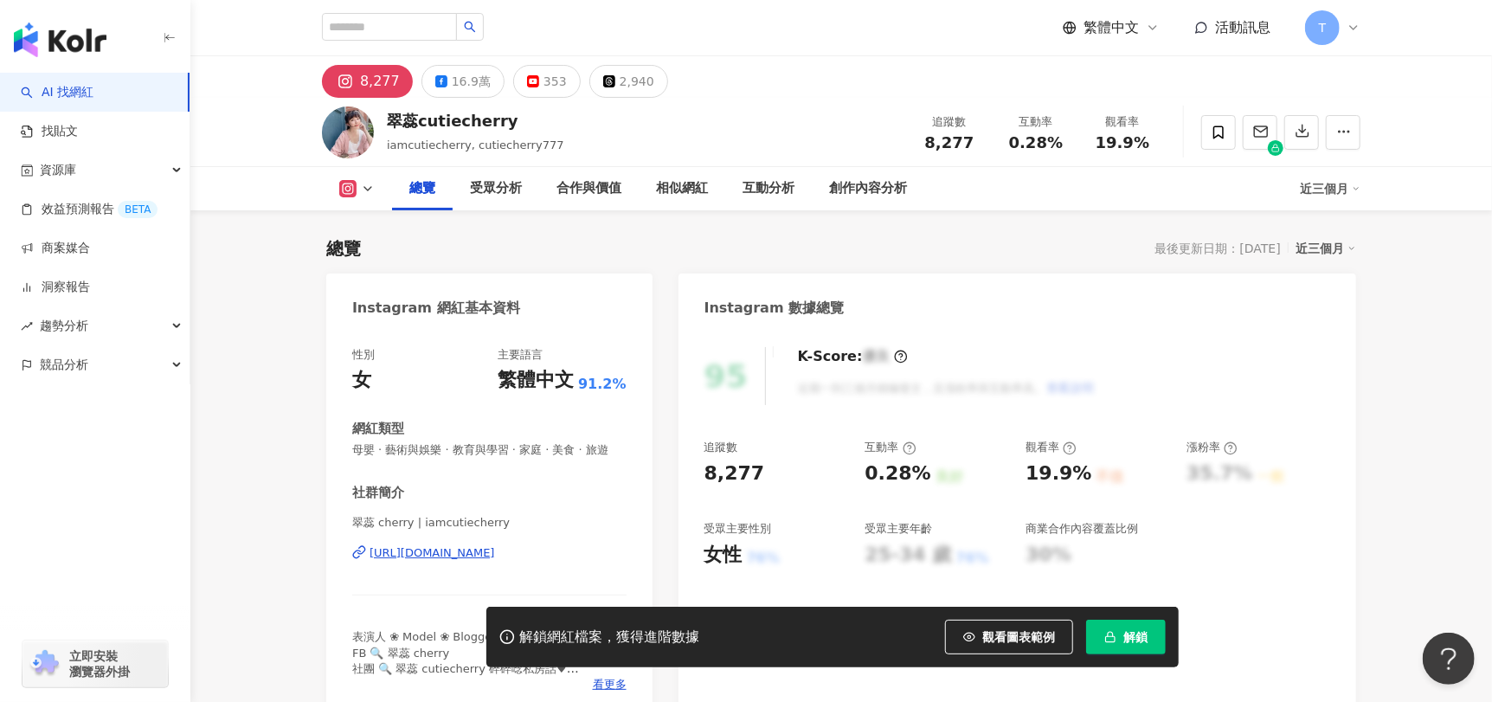
drag, startPoint x: 470, startPoint y: 394, endPoint x: 528, endPoint y: 370, distance: 62.5
click at [470, 545] on div "[URL][DOMAIN_NAME]" at bounding box center [432, 553] width 125 height 16
